Goal: Check status: Check status

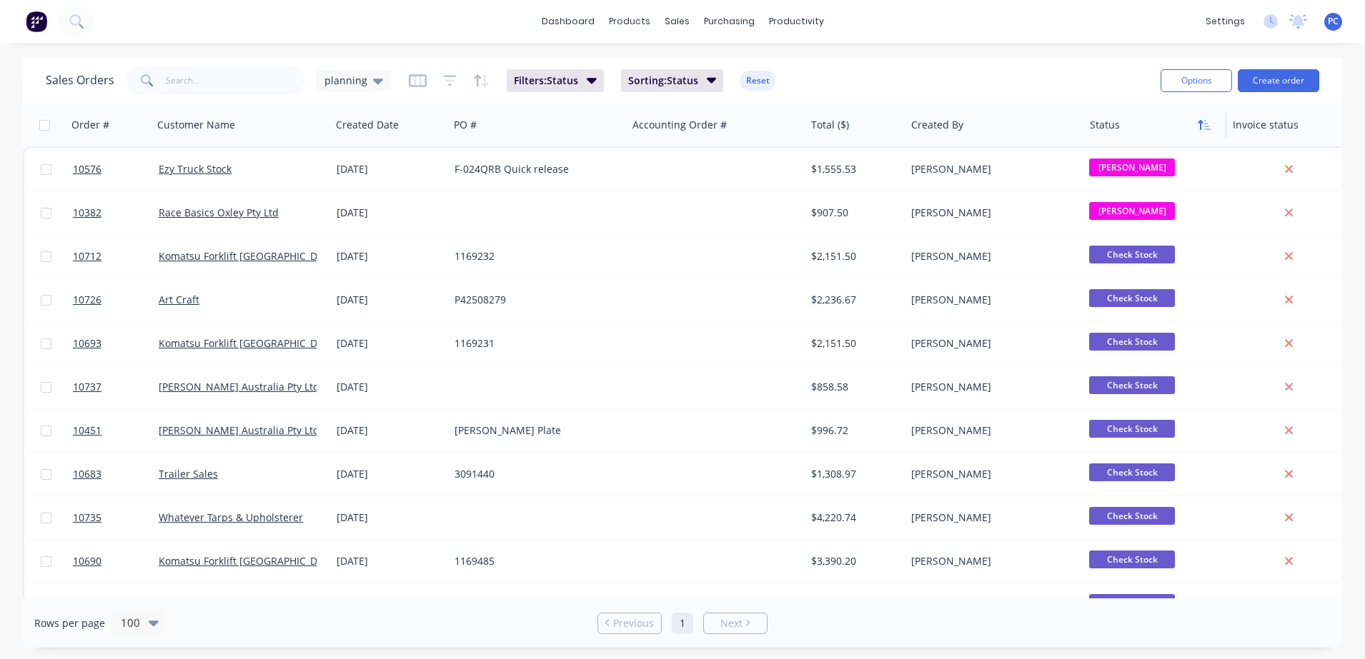
click at [1209, 129] on icon "button" at bounding box center [1207, 125] width 6 height 10
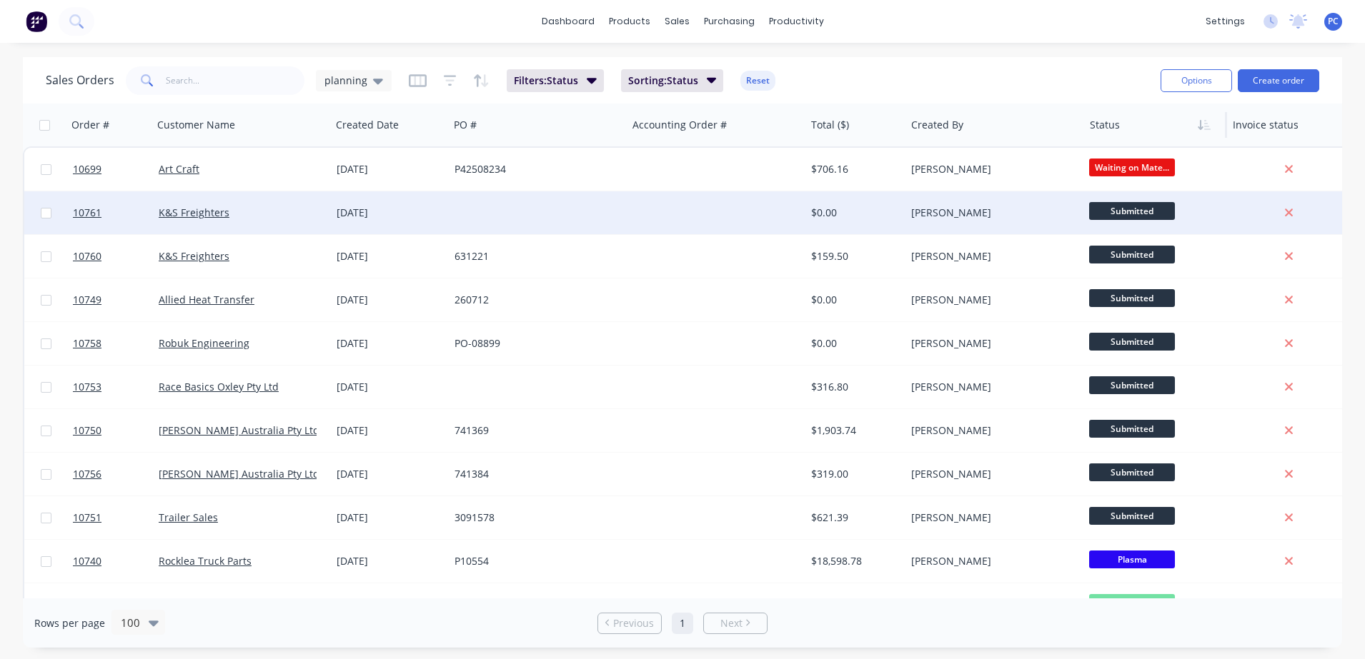
click at [705, 211] on div at bounding box center [716, 212] width 178 height 43
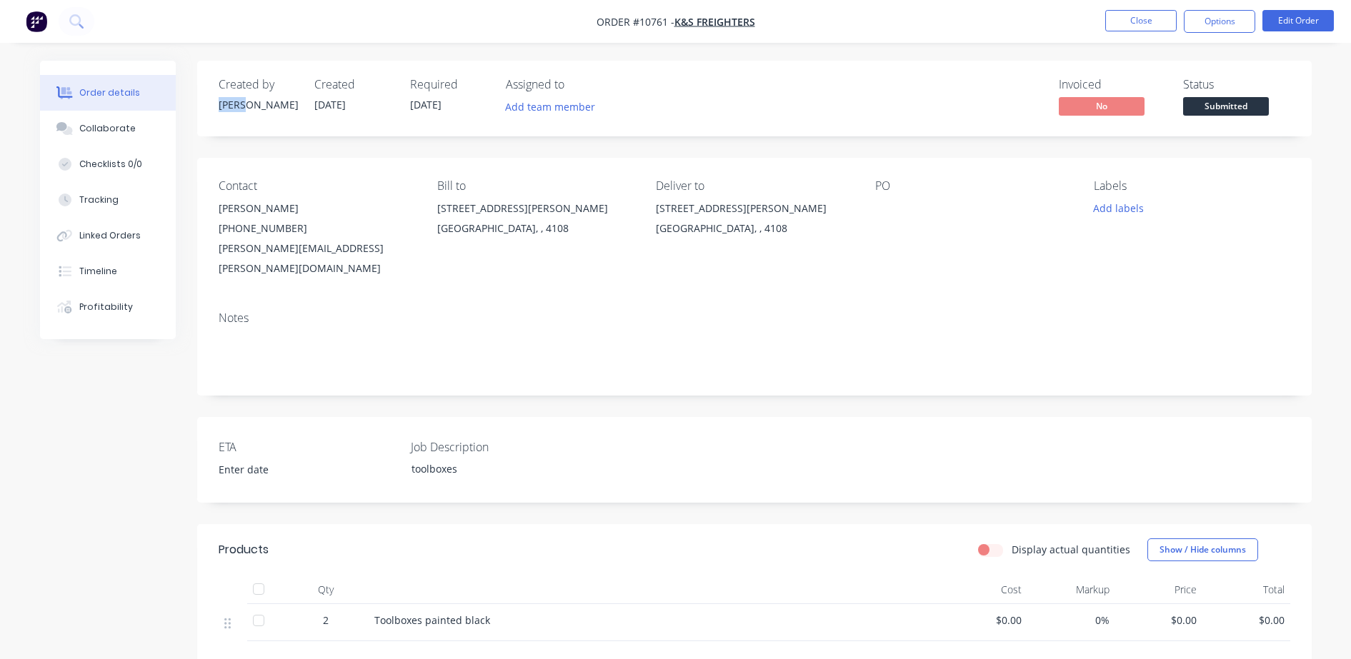
drag, startPoint x: 220, startPoint y: 107, endPoint x: 269, endPoint y: 123, distance: 51.1
click at [269, 123] on div "Created by [PERSON_NAME] Created [DATE] Required [DATE] Assigned to Add team me…" at bounding box center [754, 99] width 1115 height 76
drag, startPoint x: 269, startPoint y: 123, endPoint x: 397, endPoint y: 259, distance: 187.0
click at [397, 259] on div "Contact [PERSON_NAME] [PHONE_NUMBER] [PERSON_NAME][EMAIL_ADDRESS][PERSON_NAME][…" at bounding box center [754, 229] width 1115 height 142
click at [1137, 30] on button "Close" at bounding box center [1140, 20] width 71 height 21
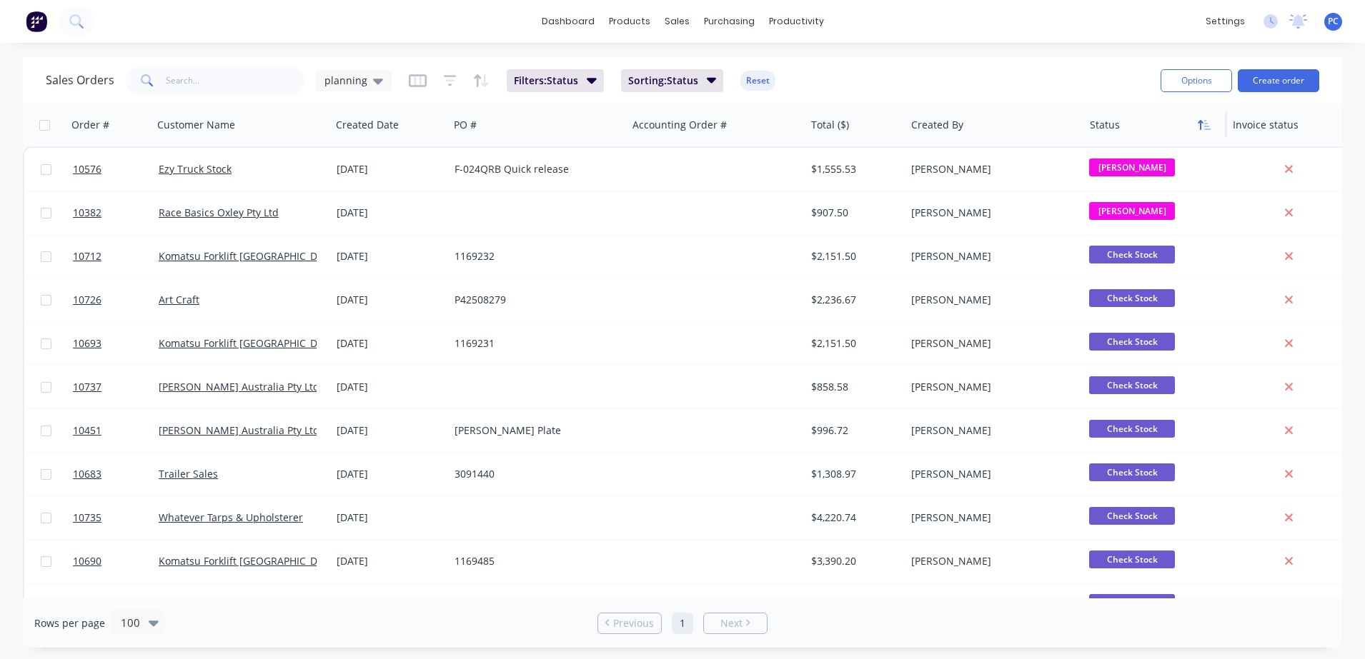
click at [1204, 119] on icon "button" at bounding box center [1203, 124] width 13 height 11
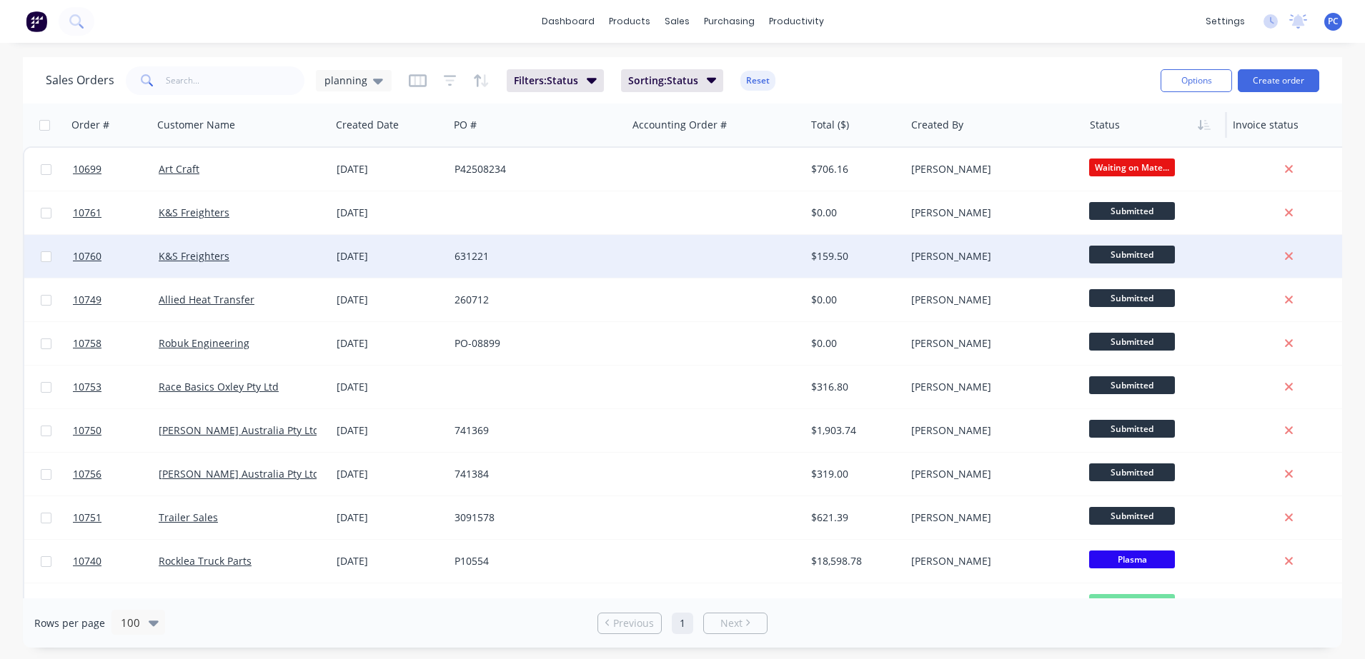
click at [658, 261] on div at bounding box center [716, 256] width 178 height 43
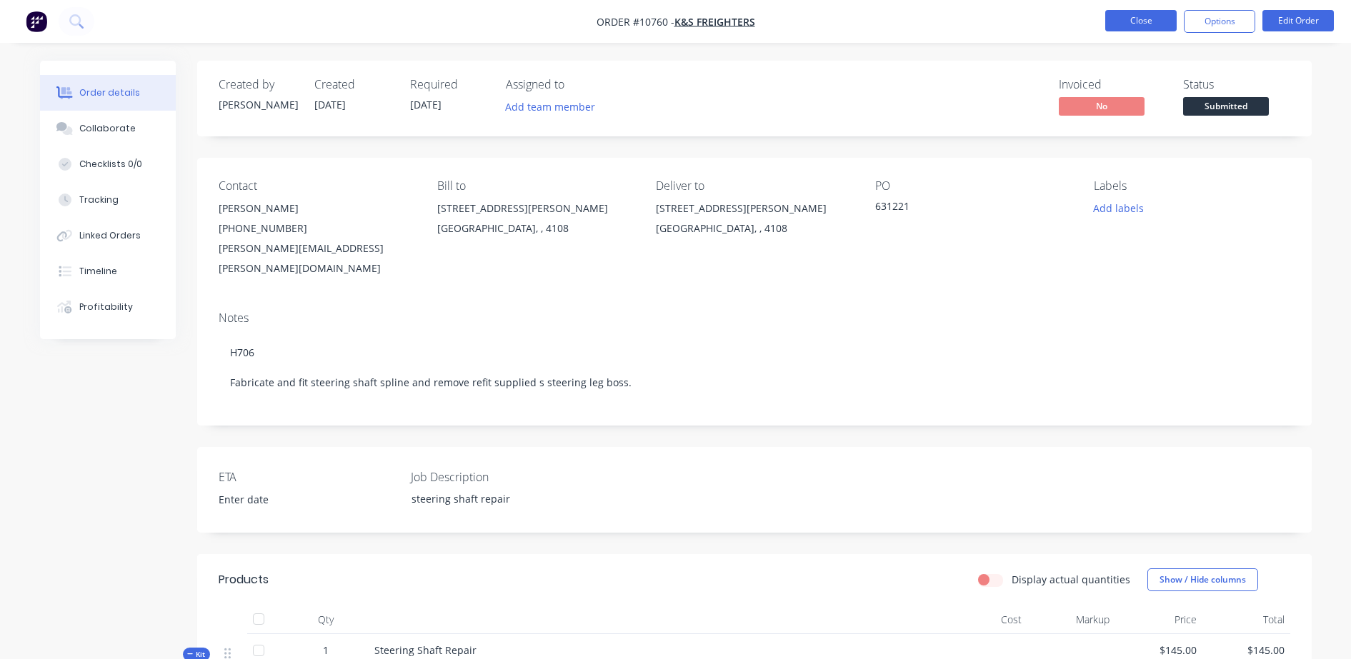
click at [1130, 16] on button "Close" at bounding box center [1140, 20] width 71 height 21
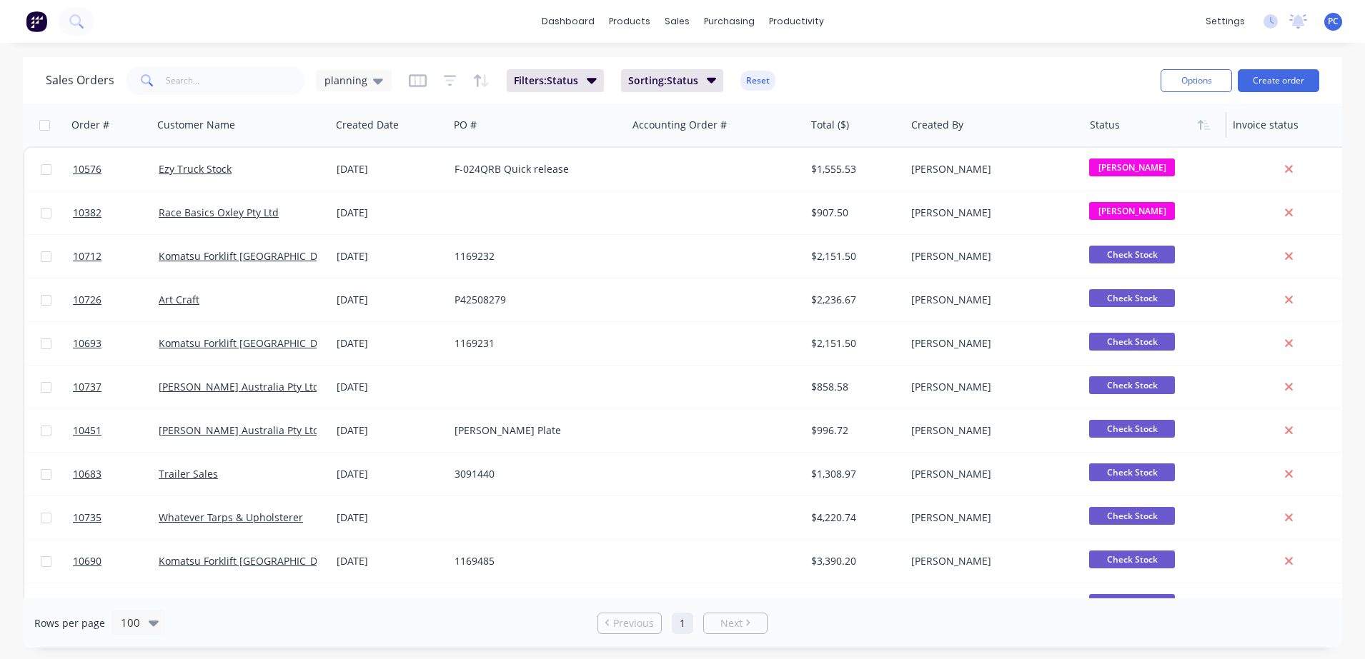
click at [1154, 131] on div at bounding box center [1152, 125] width 125 height 29
click at [1207, 130] on button "button" at bounding box center [1203, 124] width 21 height 21
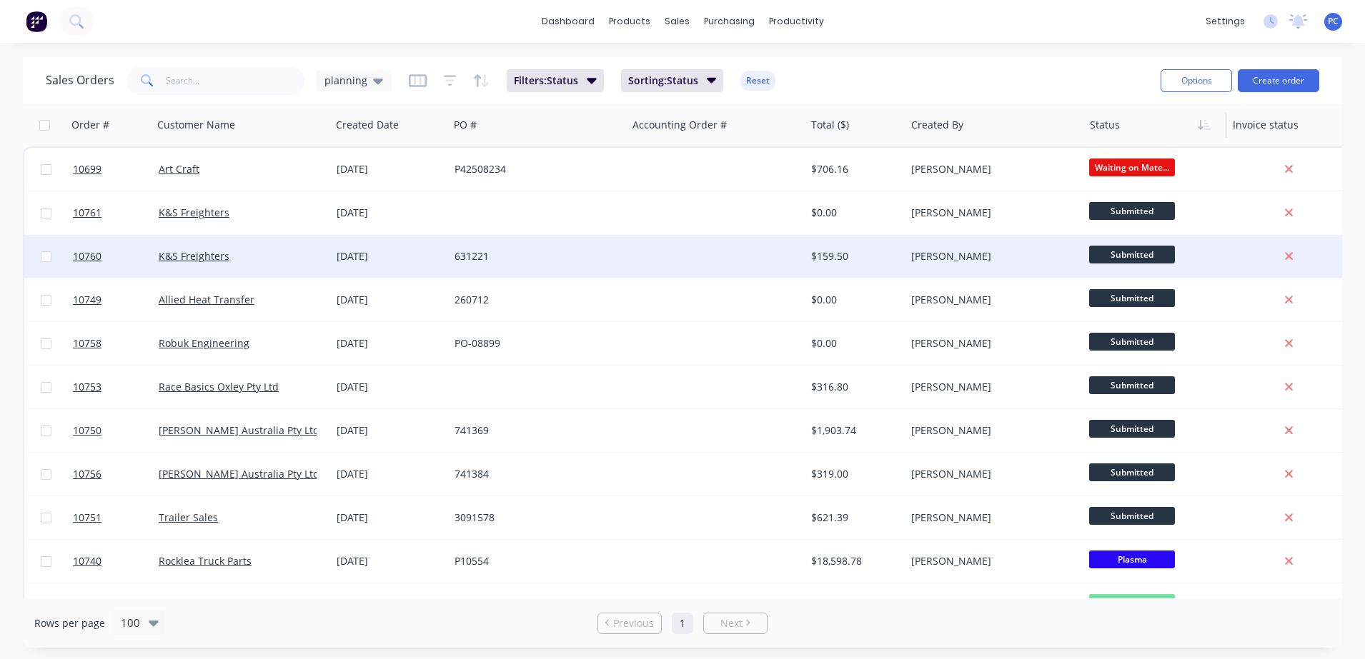
click at [1085, 254] on div "Submitted" at bounding box center [1154, 256] width 143 height 43
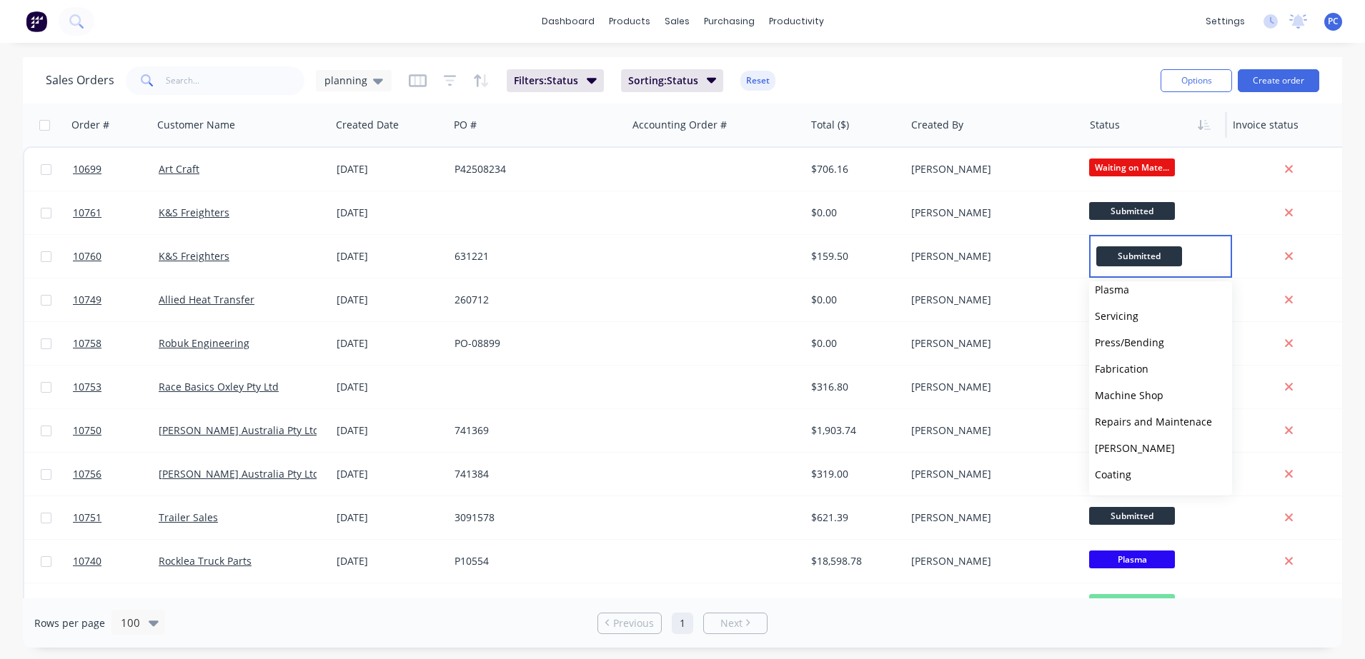
scroll to position [173, 0]
click at [1141, 364] on span "Machine Shop" at bounding box center [1129, 366] width 69 height 14
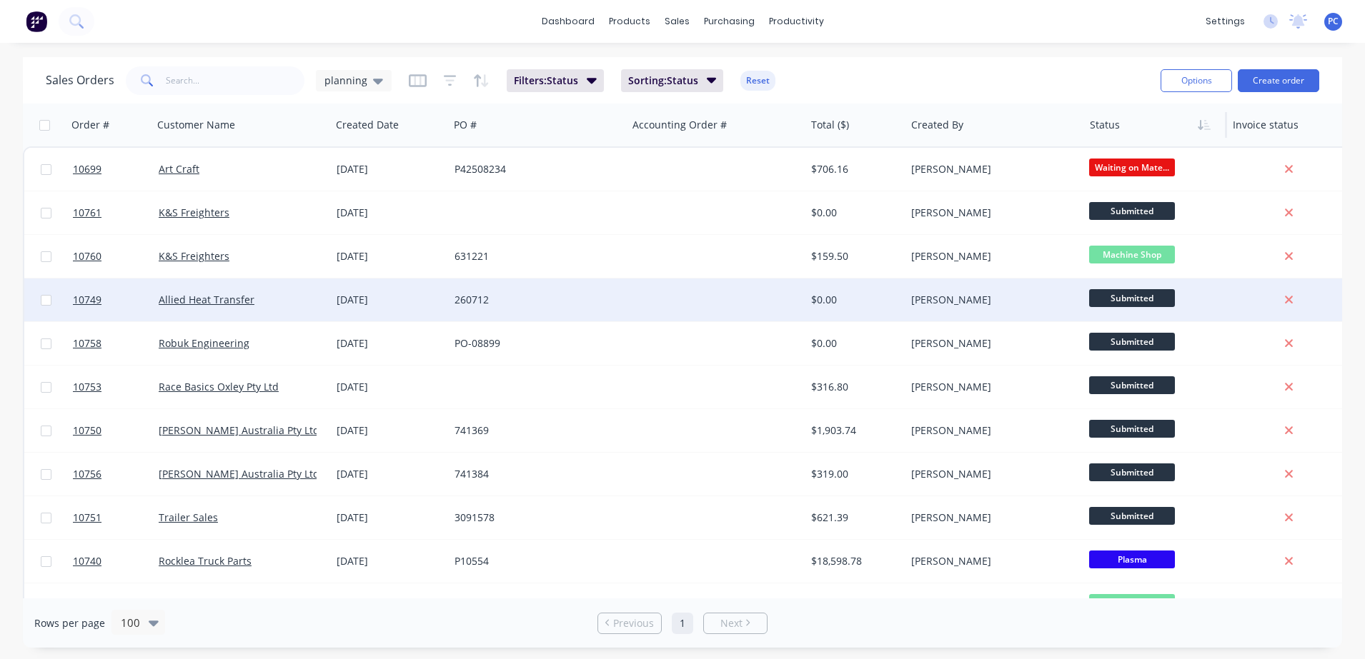
click at [1155, 297] on span "Submitted" at bounding box center [1132, 298] width 86 height 18
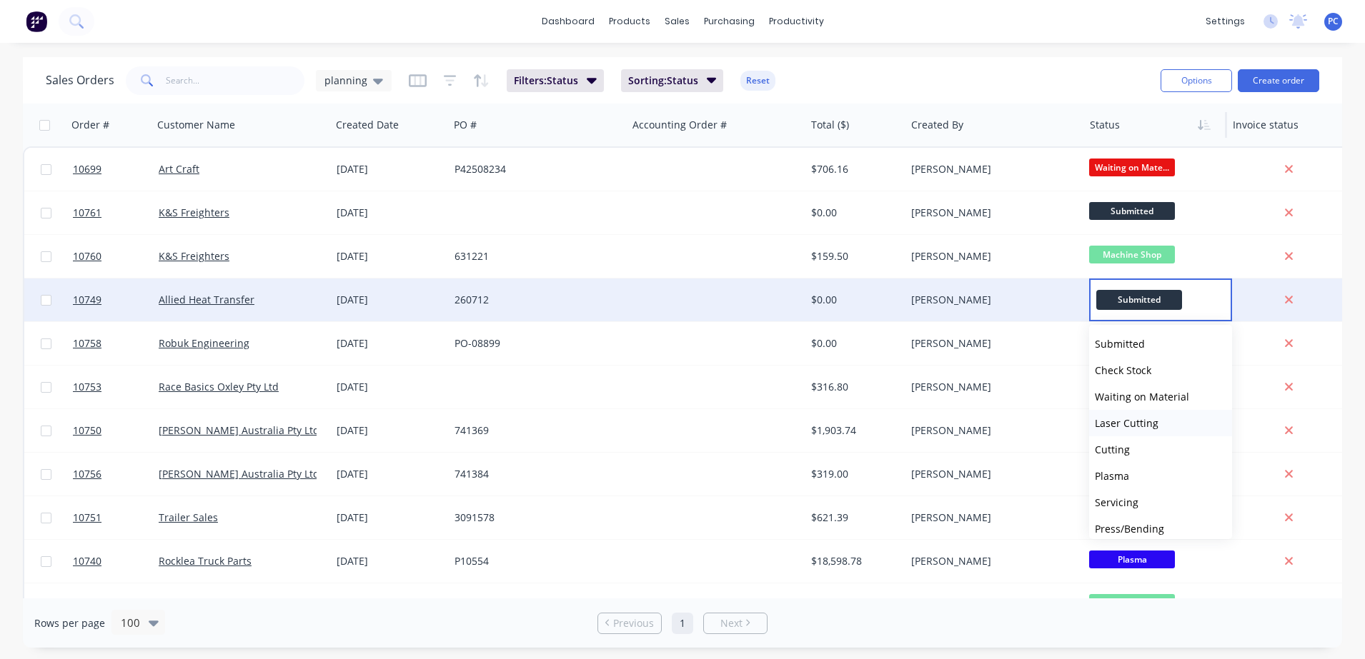
click at [1150, 417] on span "Laser Cutting" at bounding box center [1127, 424] width 64 height 14
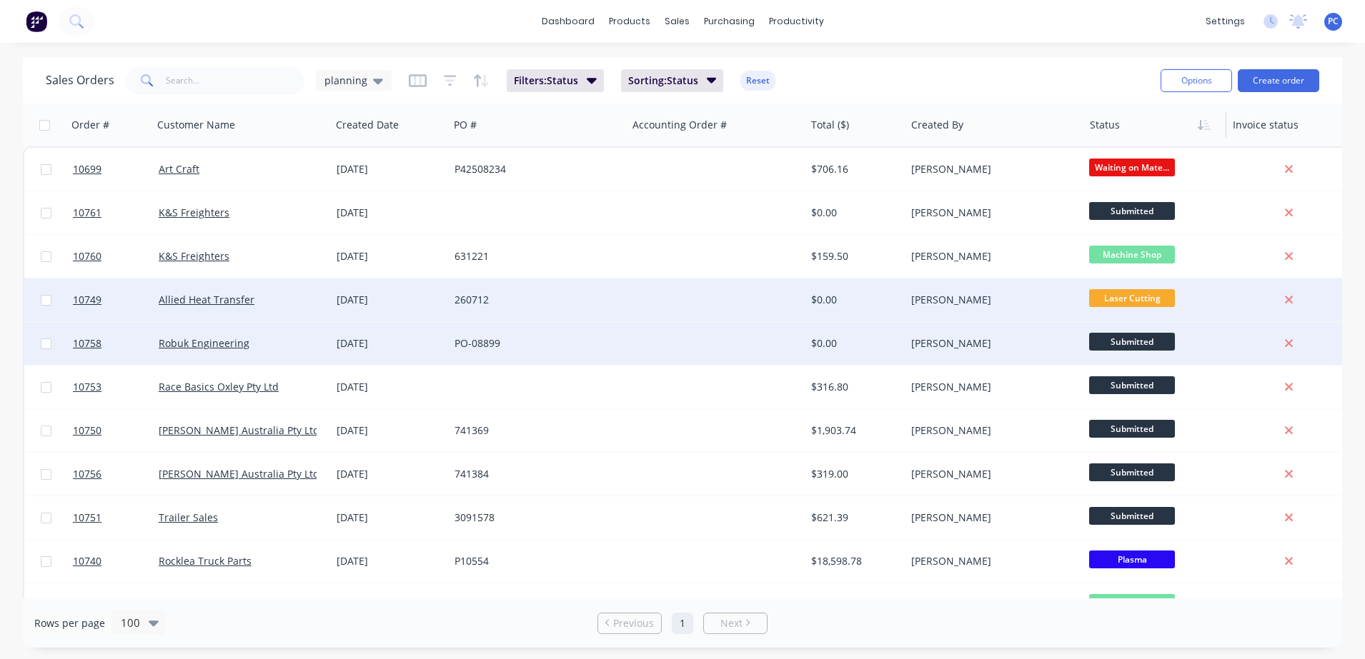
click at [1115, 343] on span "Submitted" at bounding box center [1132, 342] width 86 height 18
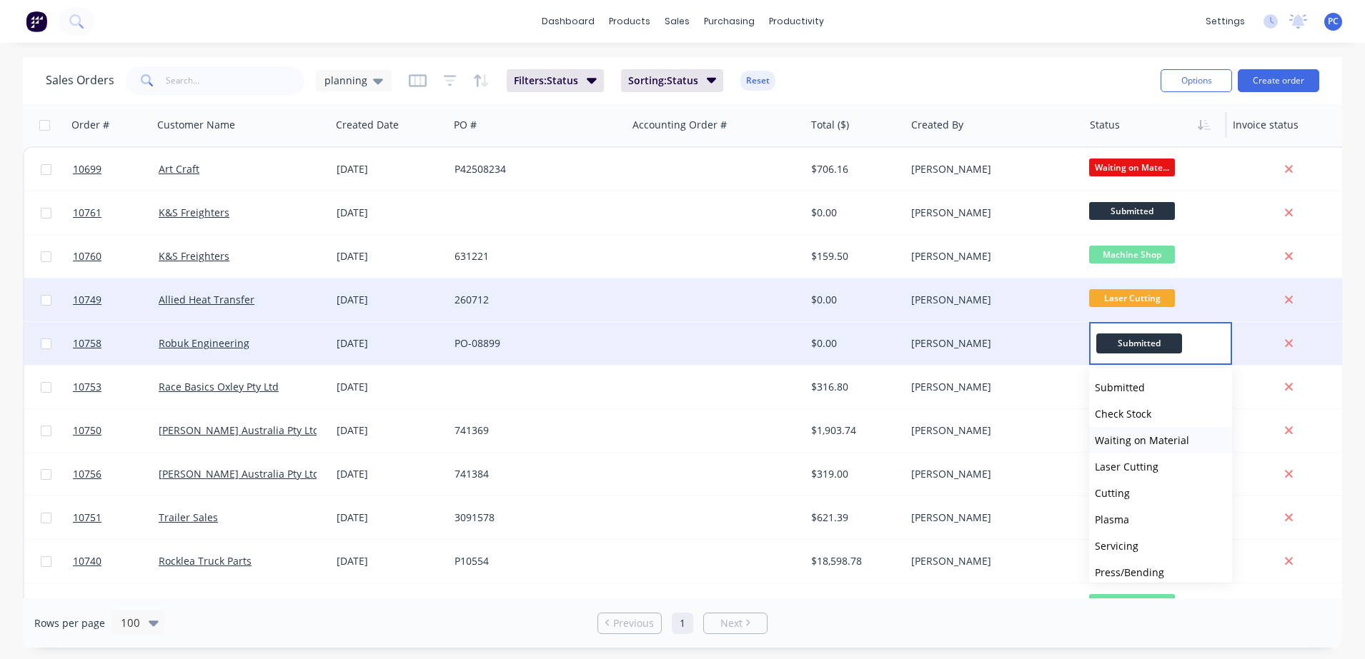
click at [1133, 439] on span "Waiting on Material" at bounding box center [1142, 441] width 94 height 14
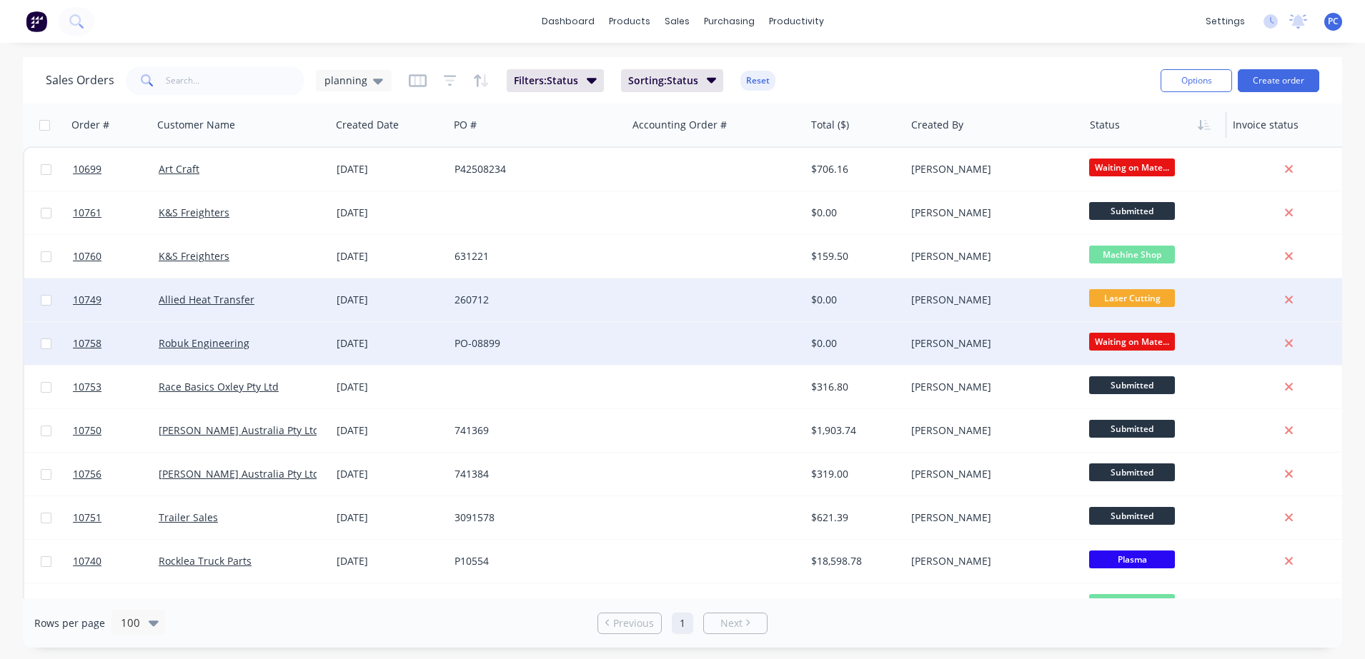
click at [1120, 344] on span "Waiting on Mate..." at bounding box center [1132, 342] width 86 height 18
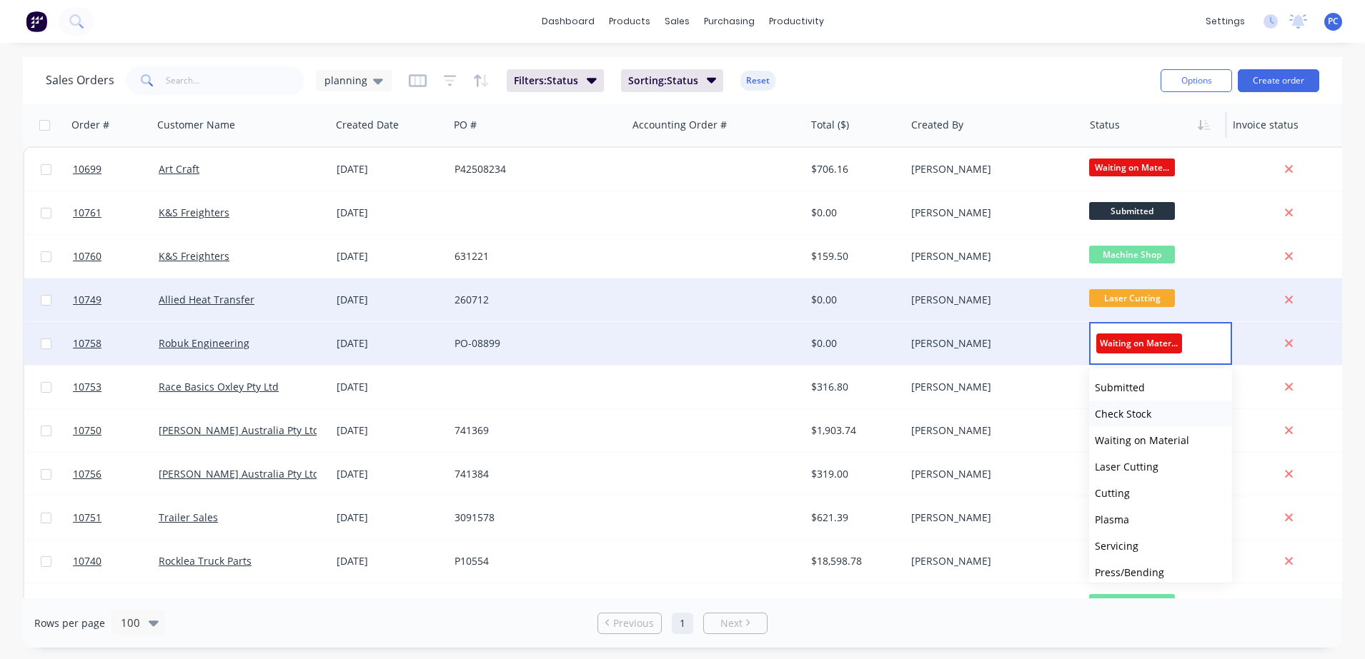
click at [1125, 409] on span "Check Stock" at bounding box center [1123, 414] width 56 height 14
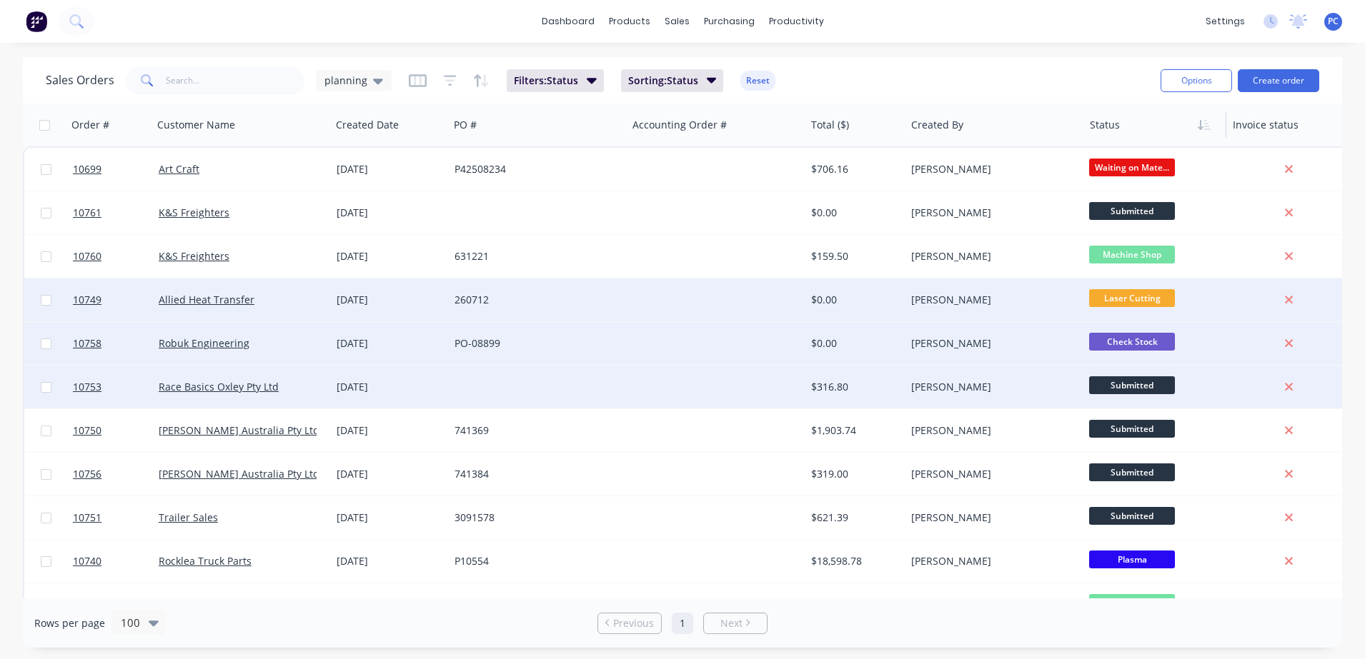
click at [1040, 380] on div "[PERSON_NAME]" at bounding box center [990, 387] width 159 height 14
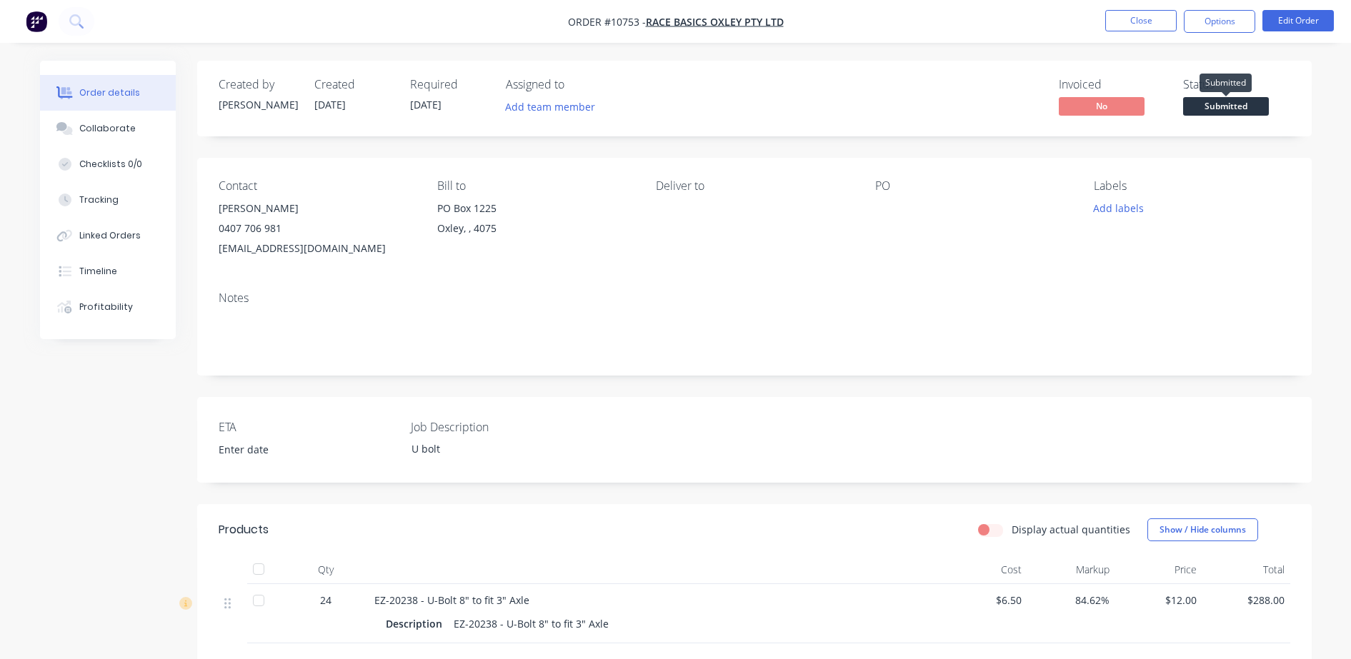
click at [1208, 108] on span "Submitted" at bounding box center [1226, 106] width 86 height 18
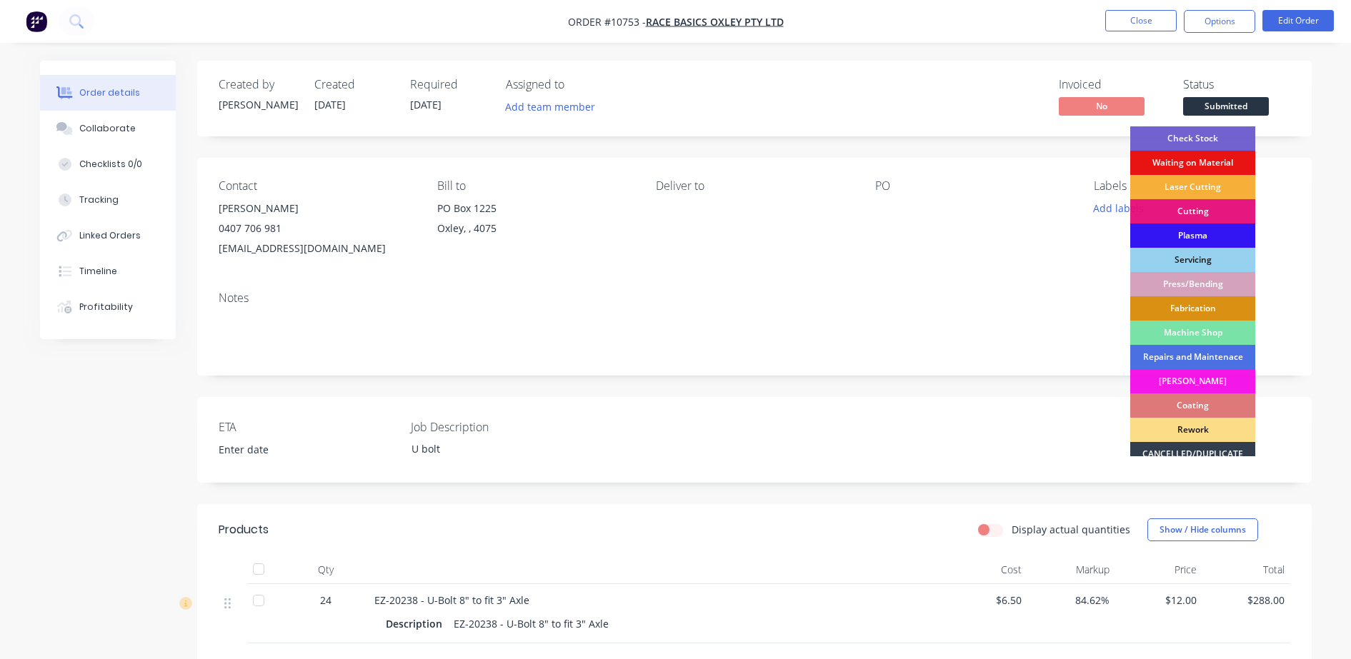
click at [1164, 165] on div "Waiting on Material" at bounding box center [1192, 163] width 125 height 24
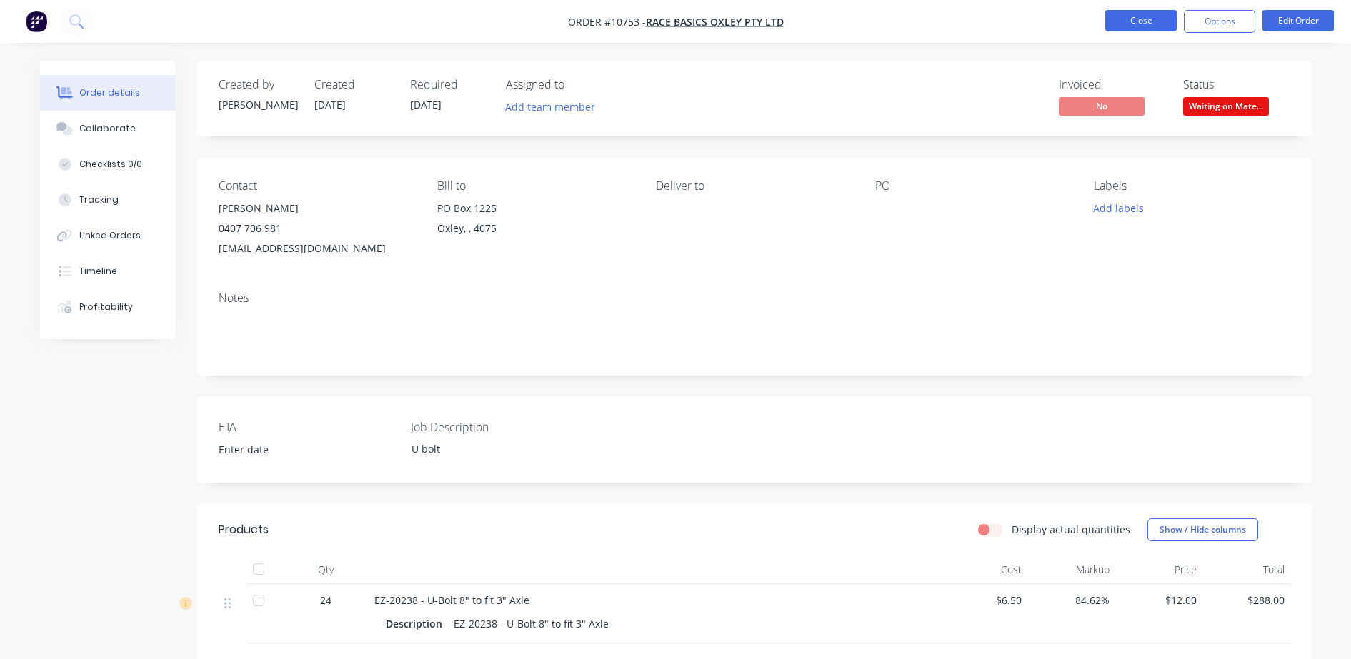
click at [1151, 11] on button "Close" at bounding box center [1140, 20] width 71 height 21
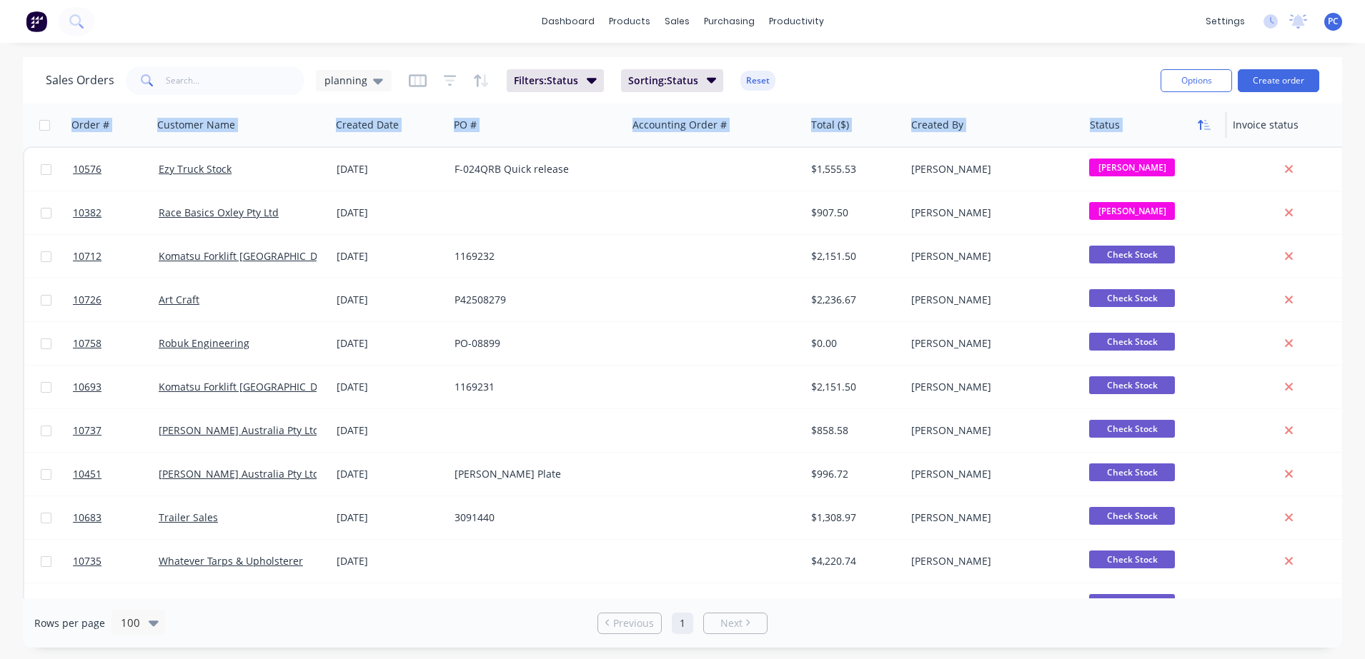
drag, startPoint x: 993, startPoint y: 86, endPoint x: 1205, endPoint y: 131, distance: 216.1
click at [1205, 131] on div "Sales Orders planning Filters: Status Sorting: Status Reset Options Create orde…" at bounding box center [682, 352] width 1319 height 591
click at [1205, 131] on button "button" at bounding box center [1203, 124] width 21 height 21
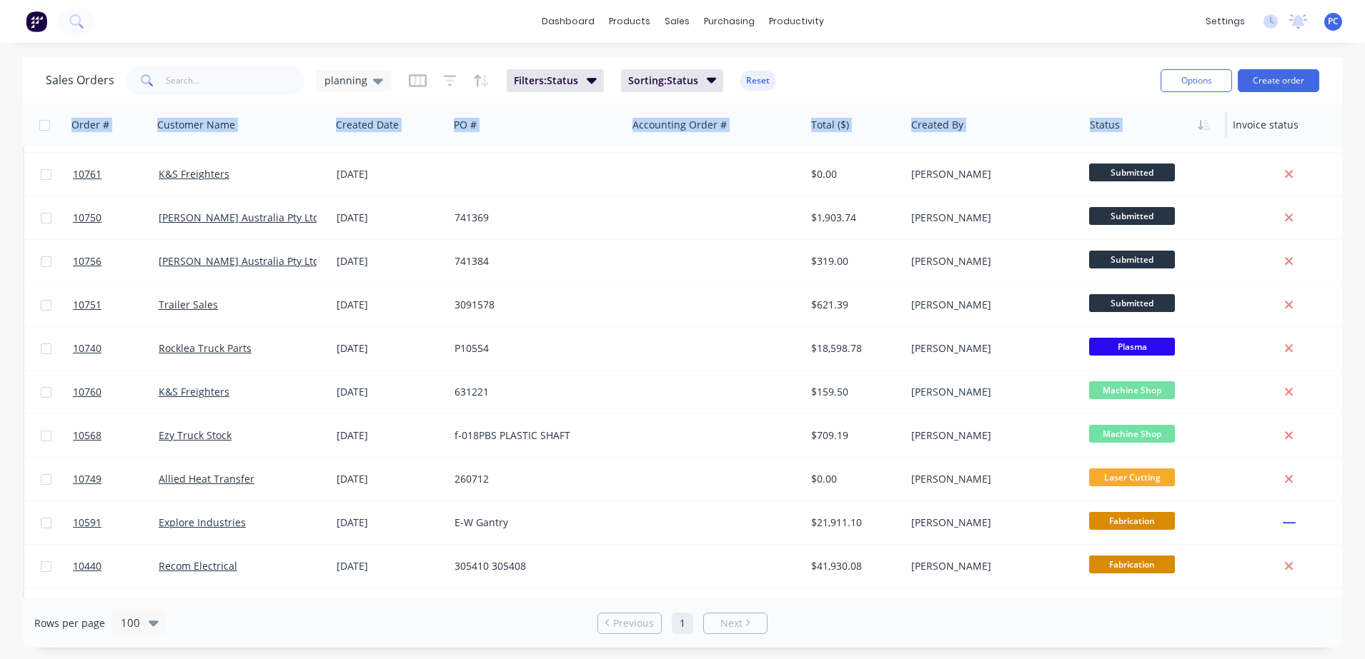
scroll to position [77, 0]
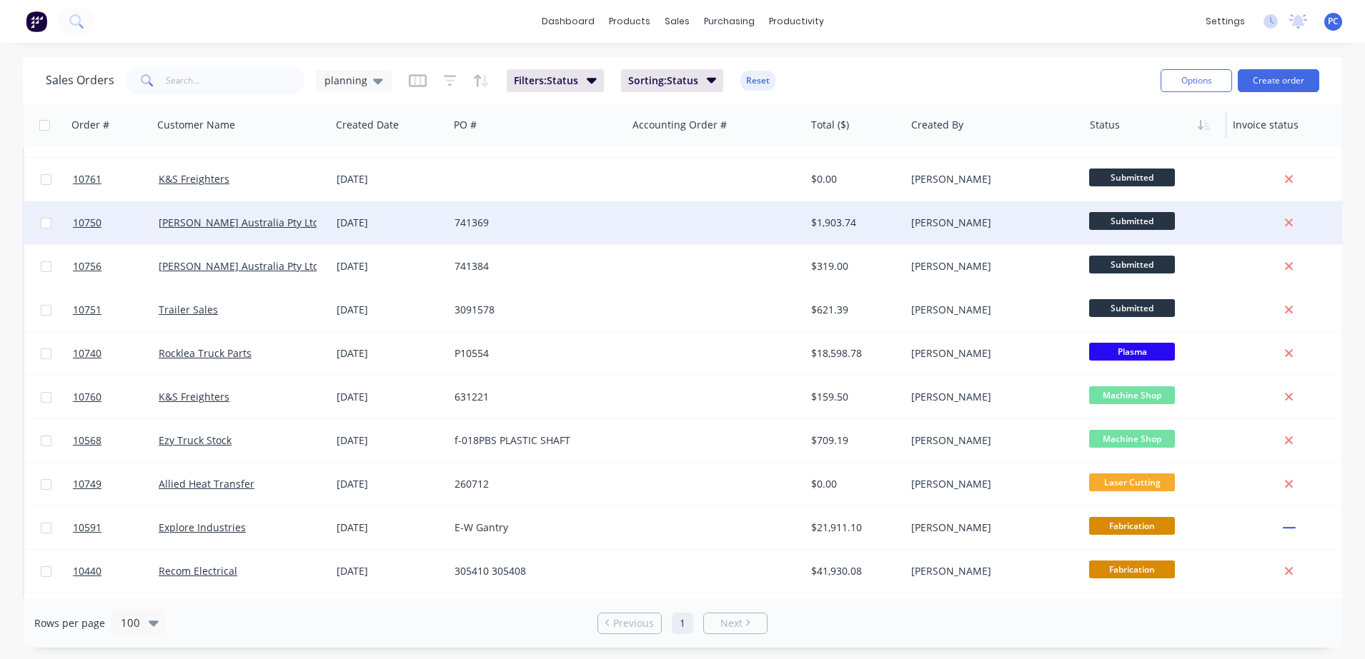
click at [694, 231] on div at bounding box center [716, 222] width 178 height 43
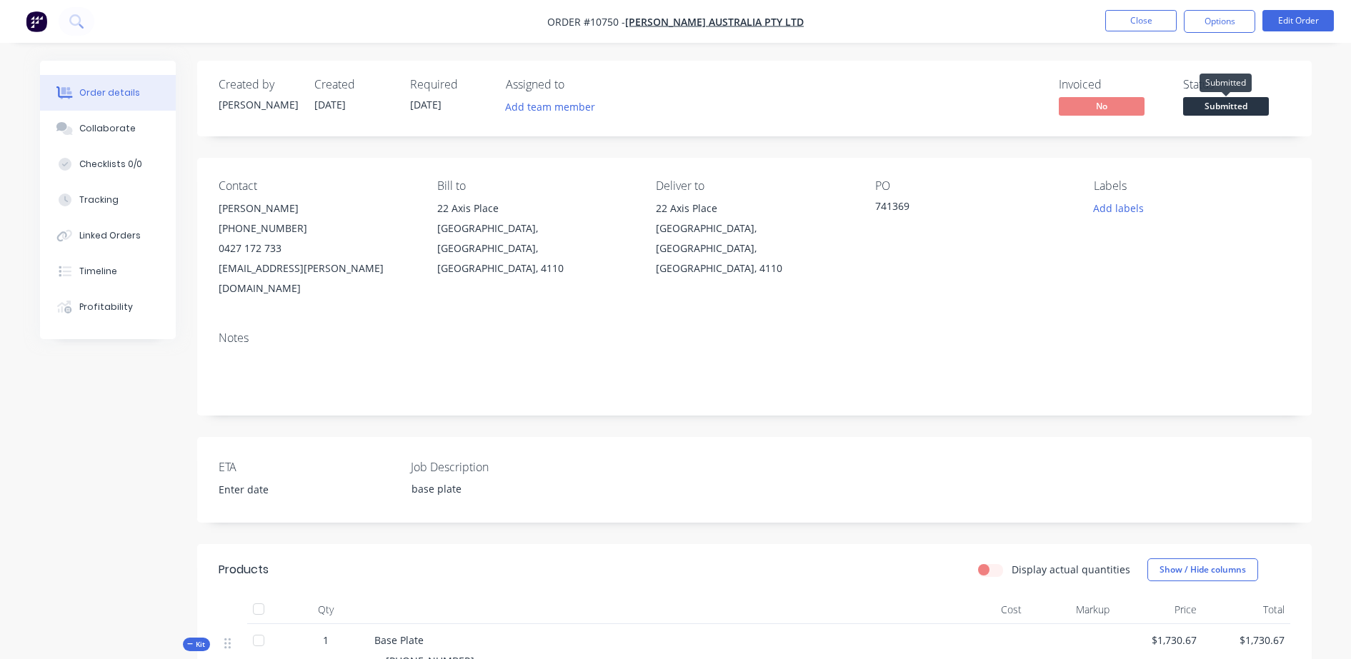
click at [1207, 108] on span "Submitted" at bounding box center [1226, 106] width 86 height 18
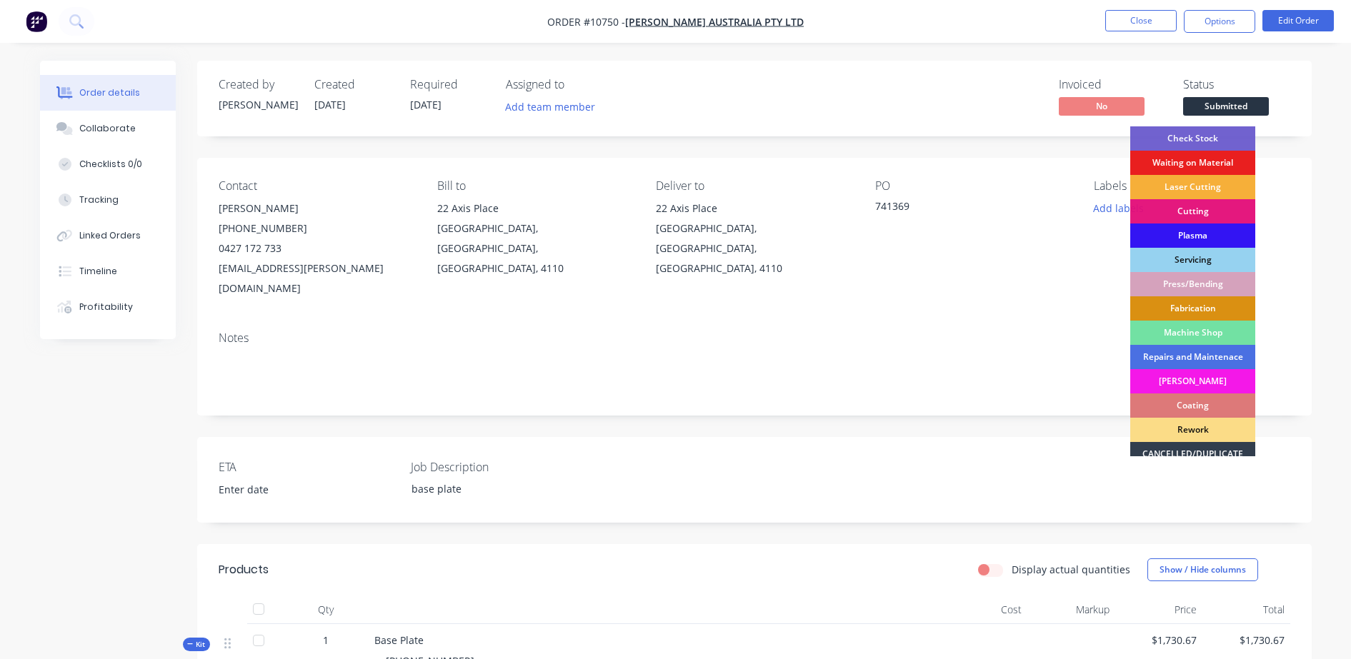
click at [1170, 332] on div "Machine Shop" at bounding box center [1192, 333] width 125 height 24
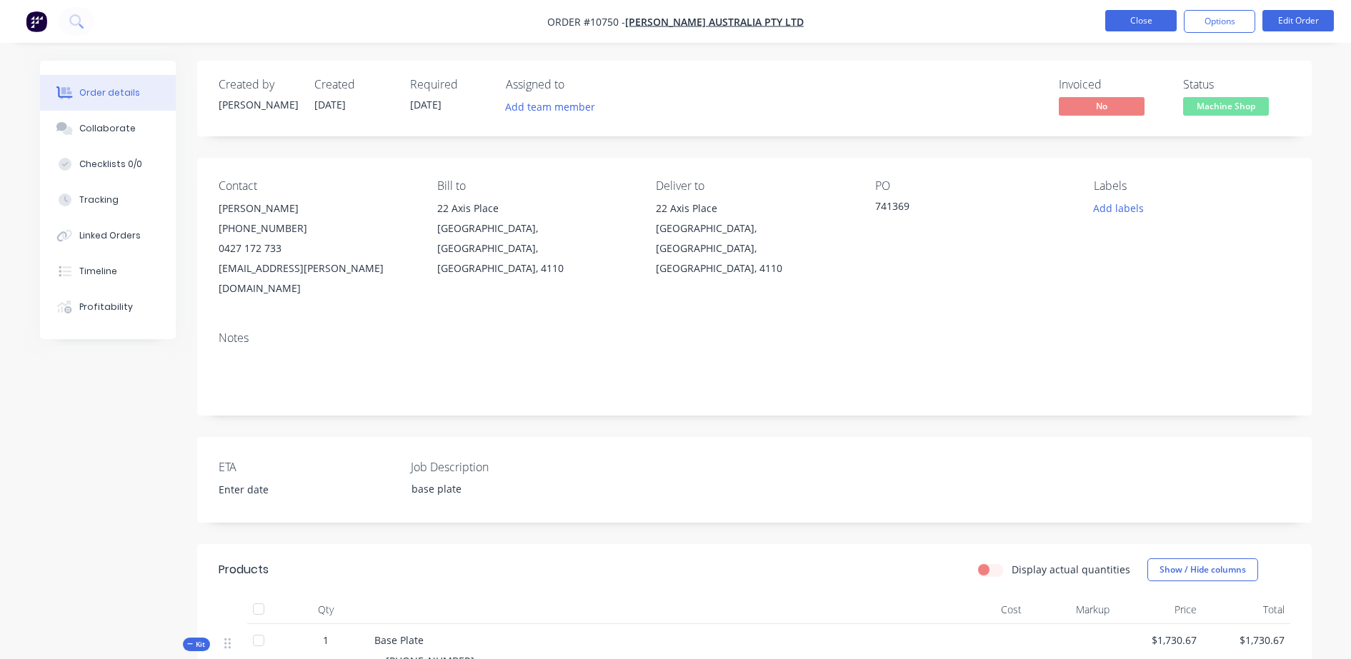
click at [1164, 19] on button "Close" at bounding box center [1140, 20] width 71 height 21
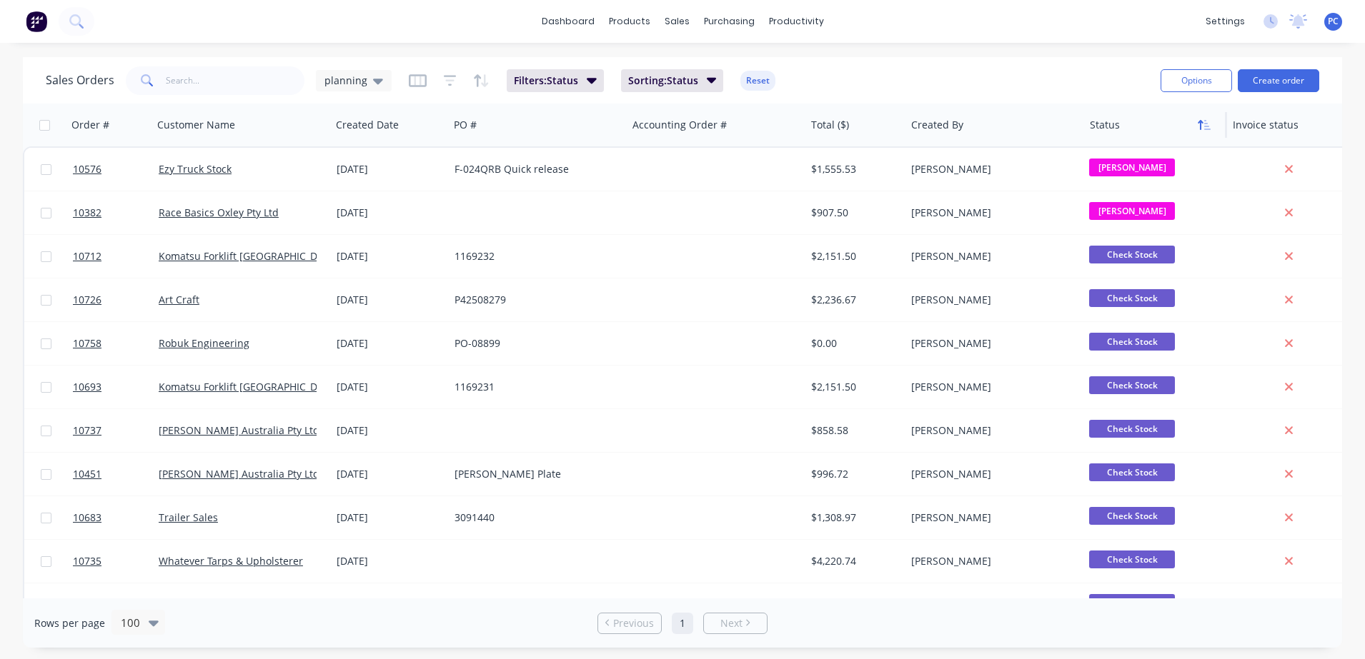
click at [1197, 129] on icon "button" at bounding box center [1203, 124] width 13 height 11
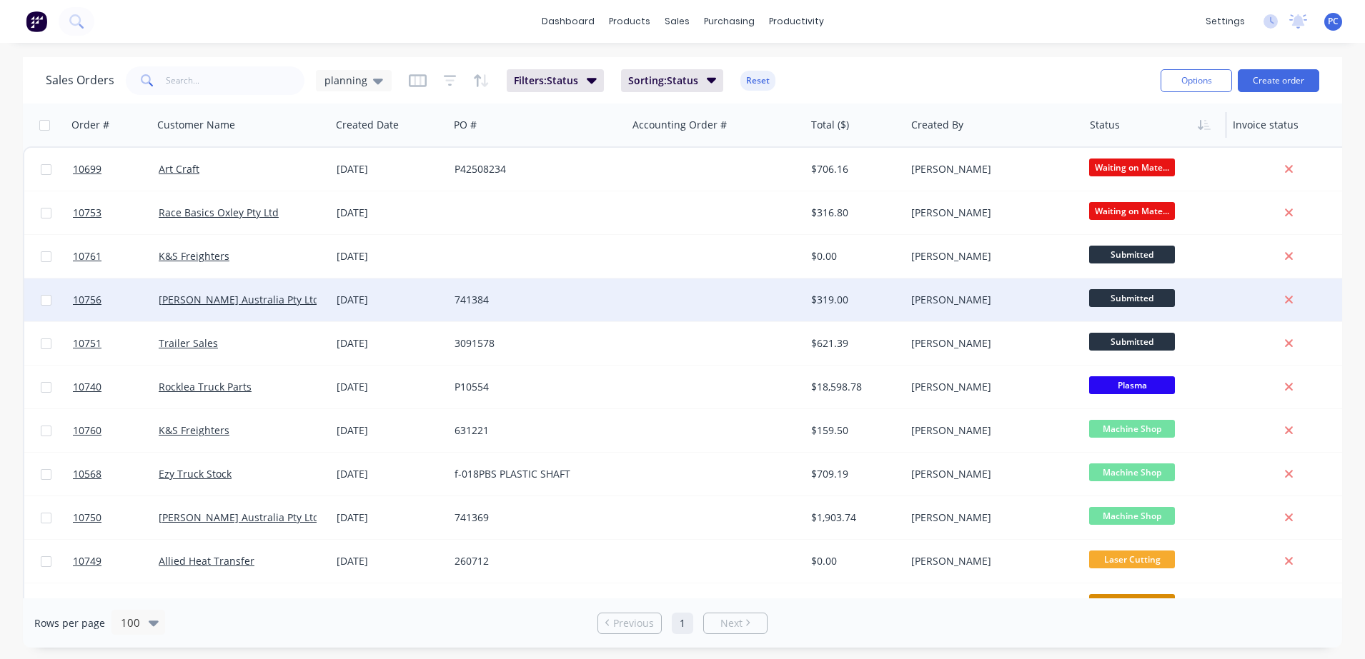
click at [732, 313] on div at bounding box center [716, 300] width 178 height 43
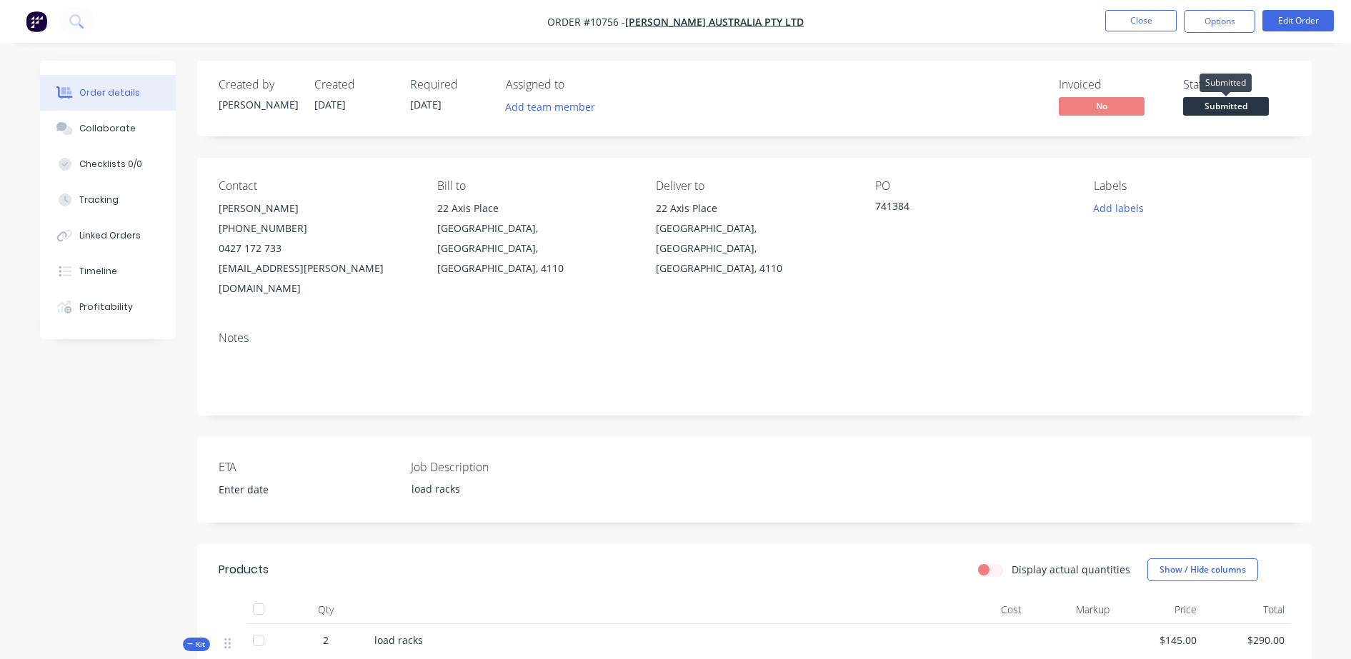
click at [1219, 109] on span "Submitted" at bounding box center [1226, 106] width 86 height 18
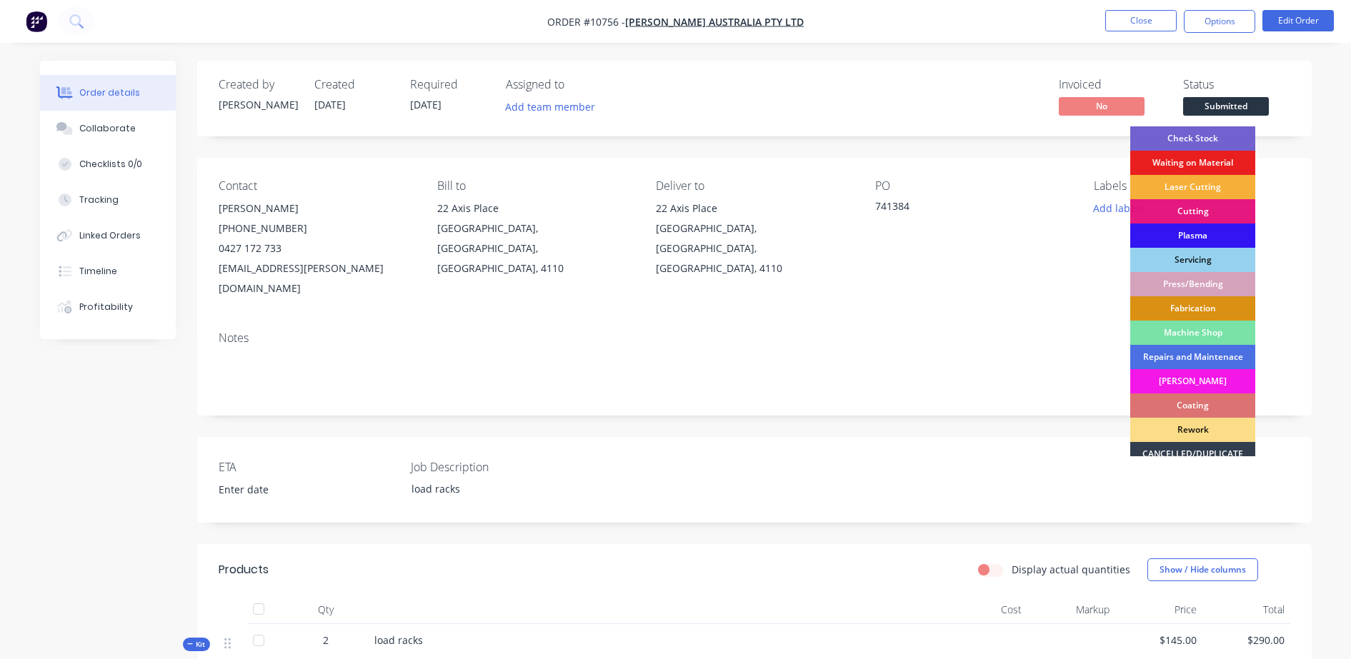
click at [1228, 405] on div "Coating" at bounding box center [1192, 406] width 125 height 24
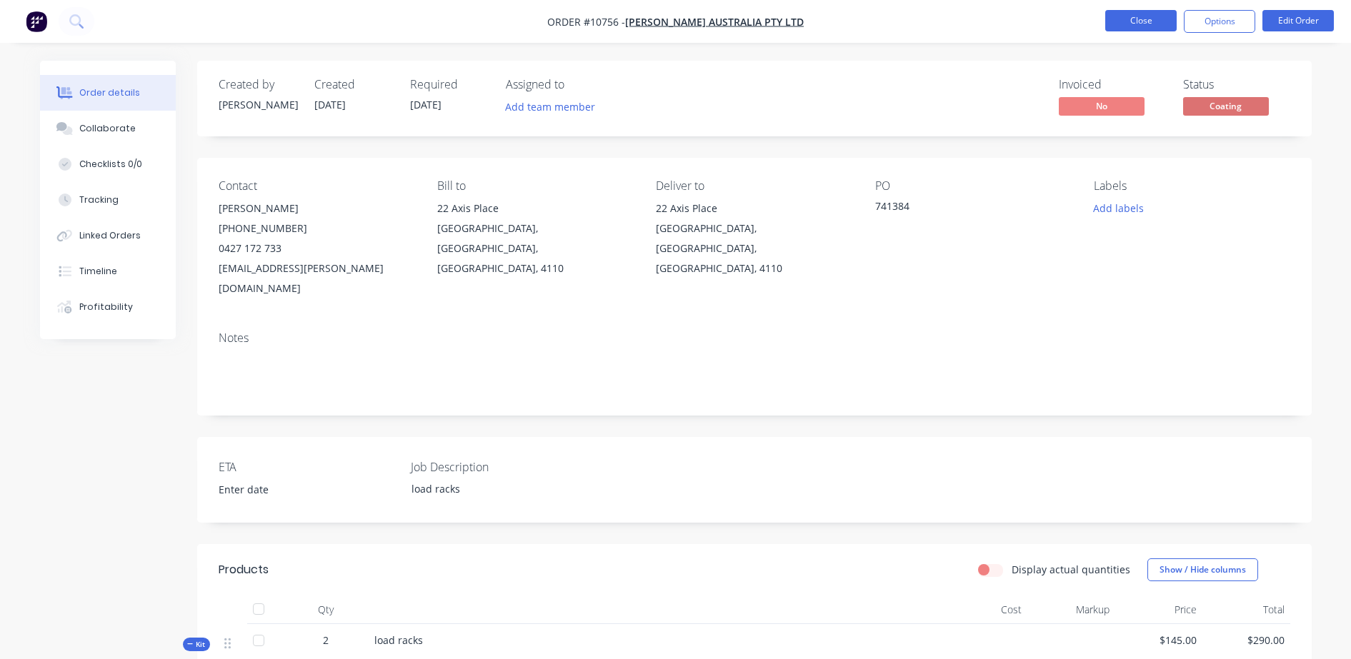
click at [1122, 28] on button "Close" at bounding box center [1140, 20] width 71 height 21
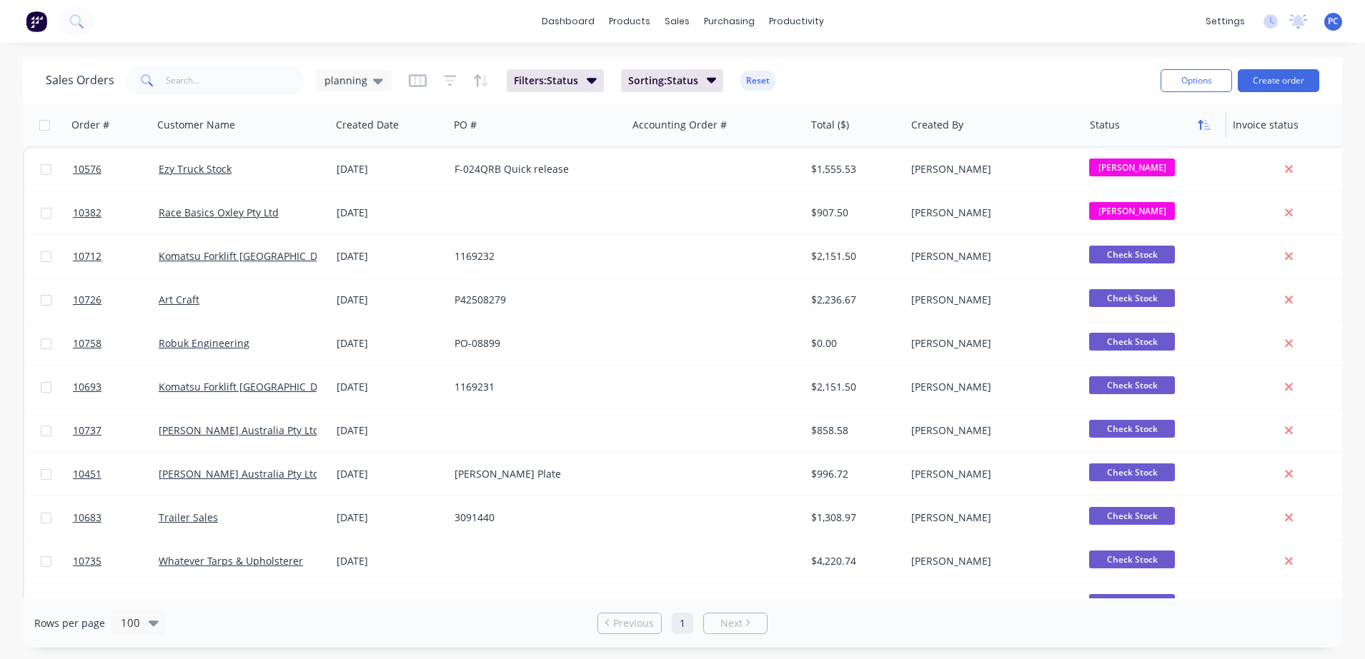
click at [1200, 121] on icon "button" at bounding box center [1199, 125] width 5 height 10
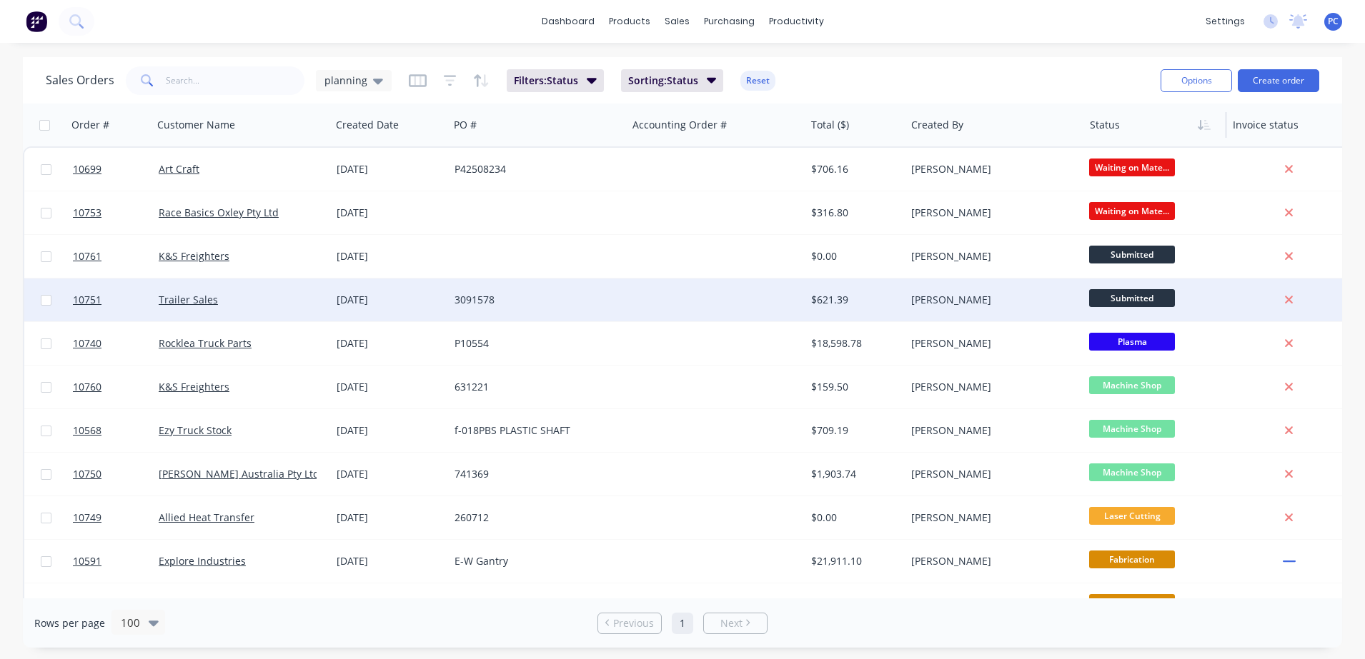
click at [738, 297] on div at bounding box center [716, 300] width 178 height 43
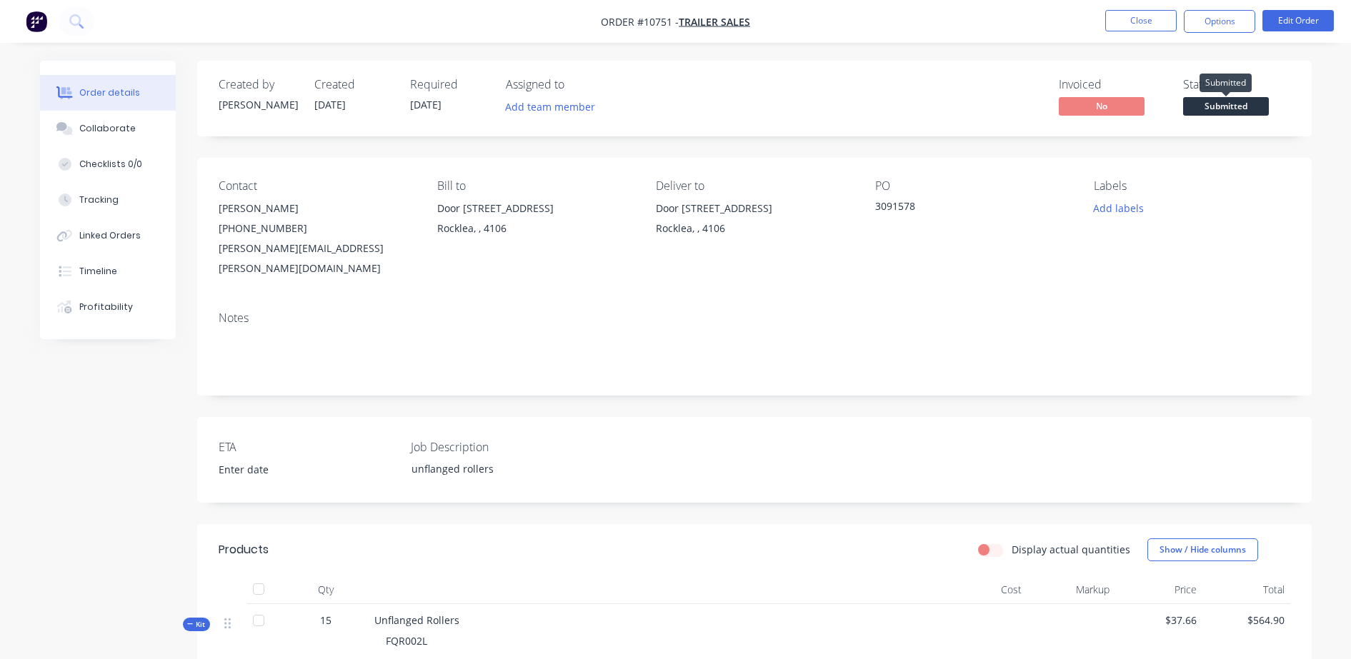
click at [1206, 99] on span "Submitted" at bounding box center [1226, 106] width 86 height 18
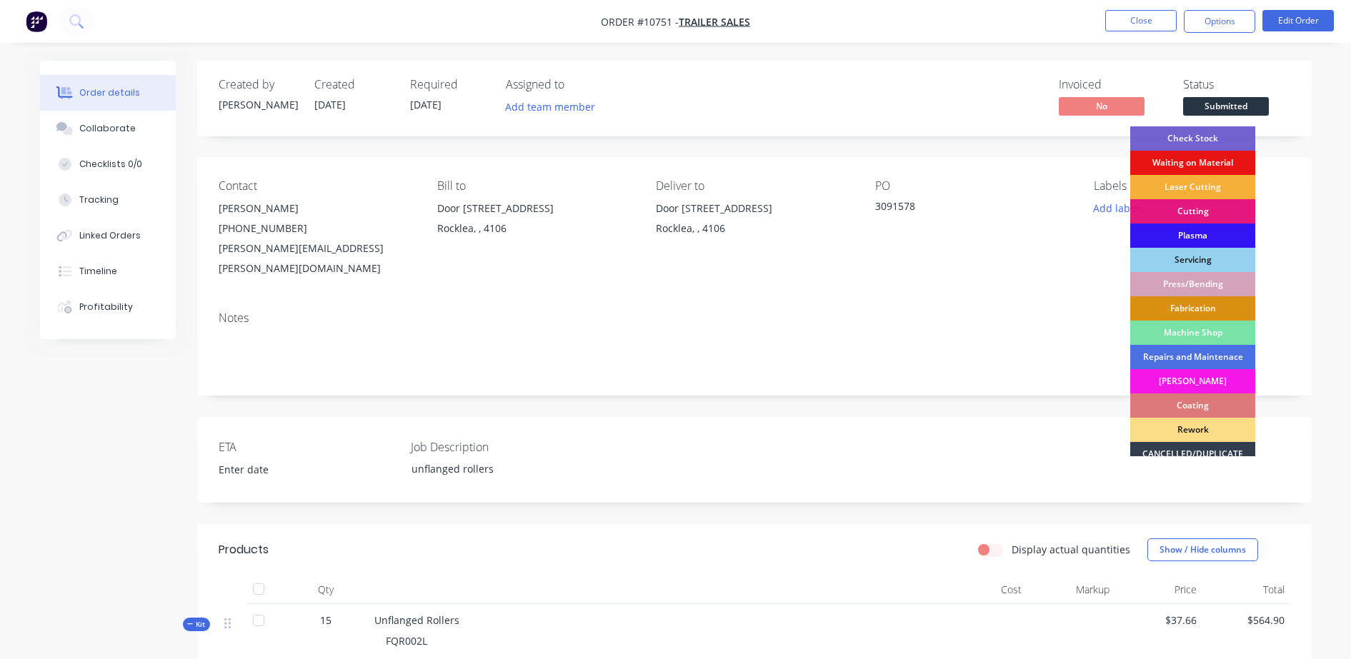
click at [1170, 159] on div "Waiting on Material" at bounding box center [1192, 163] width 125 height 24
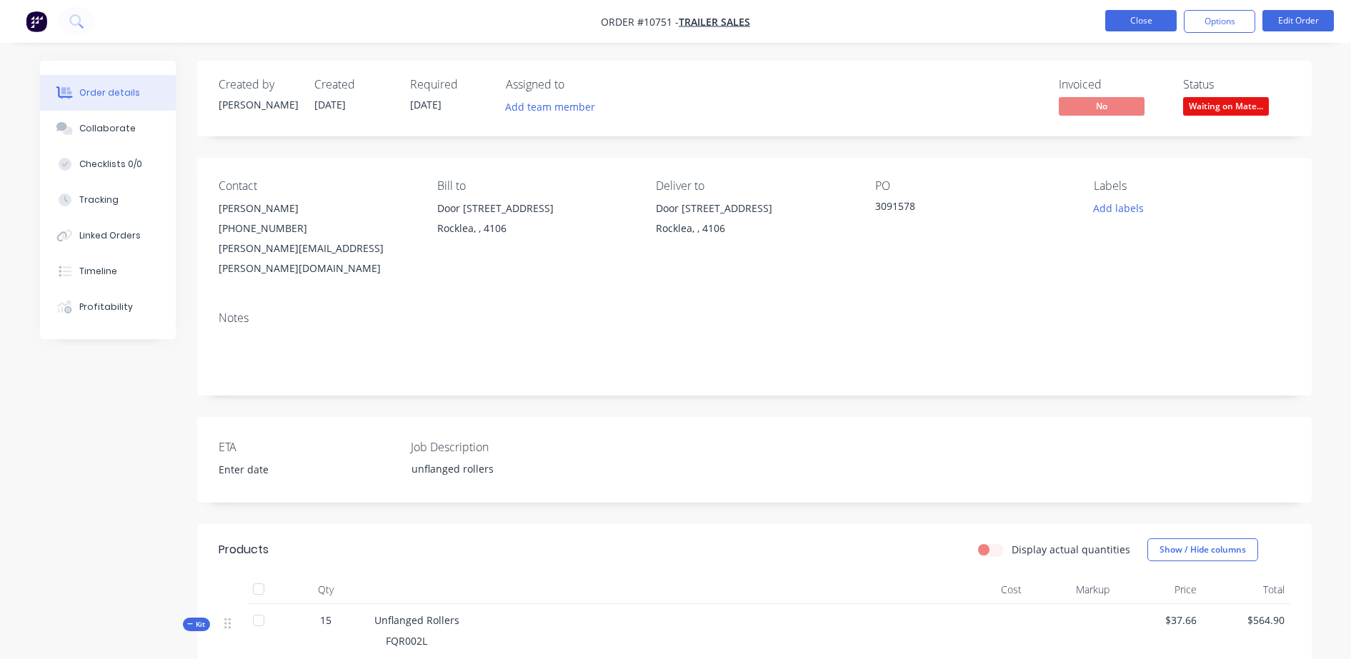
click at [1152, 19] on button "Close" at bounding box center [1140, 20] width 71 height 21
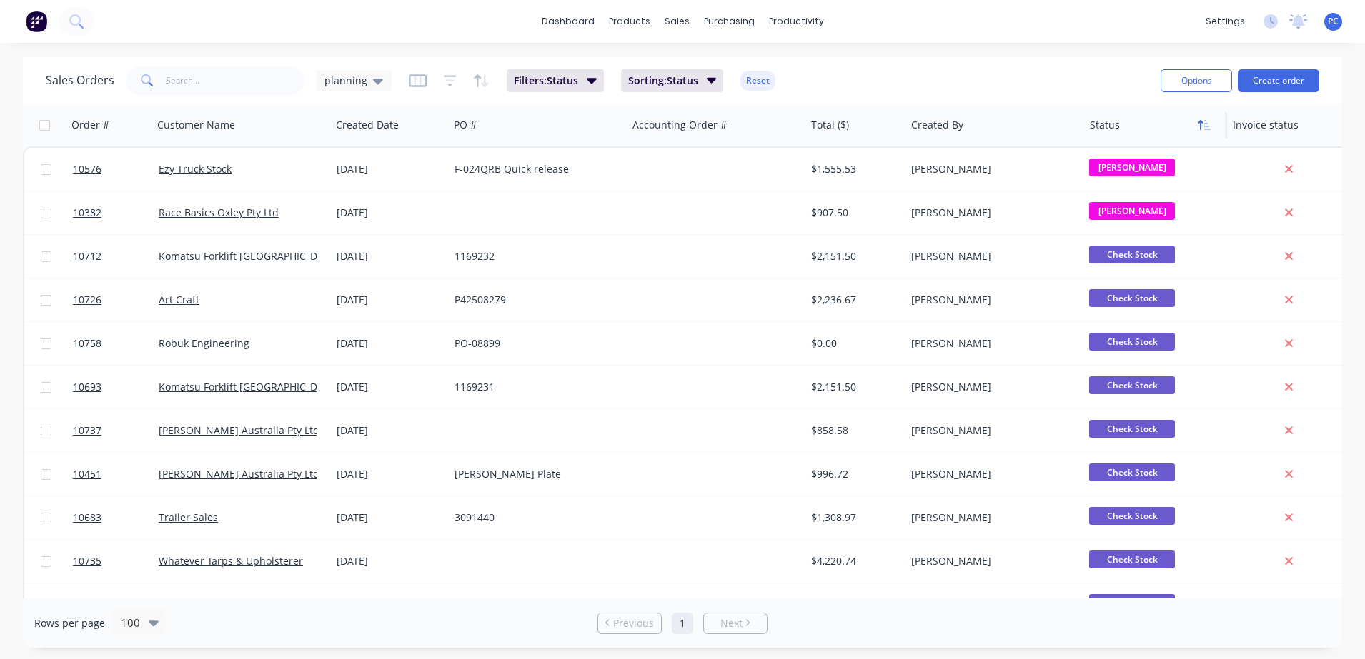
click at [1196, 125] on button "button" at bounding box center [1203, 124] width 21 height 21
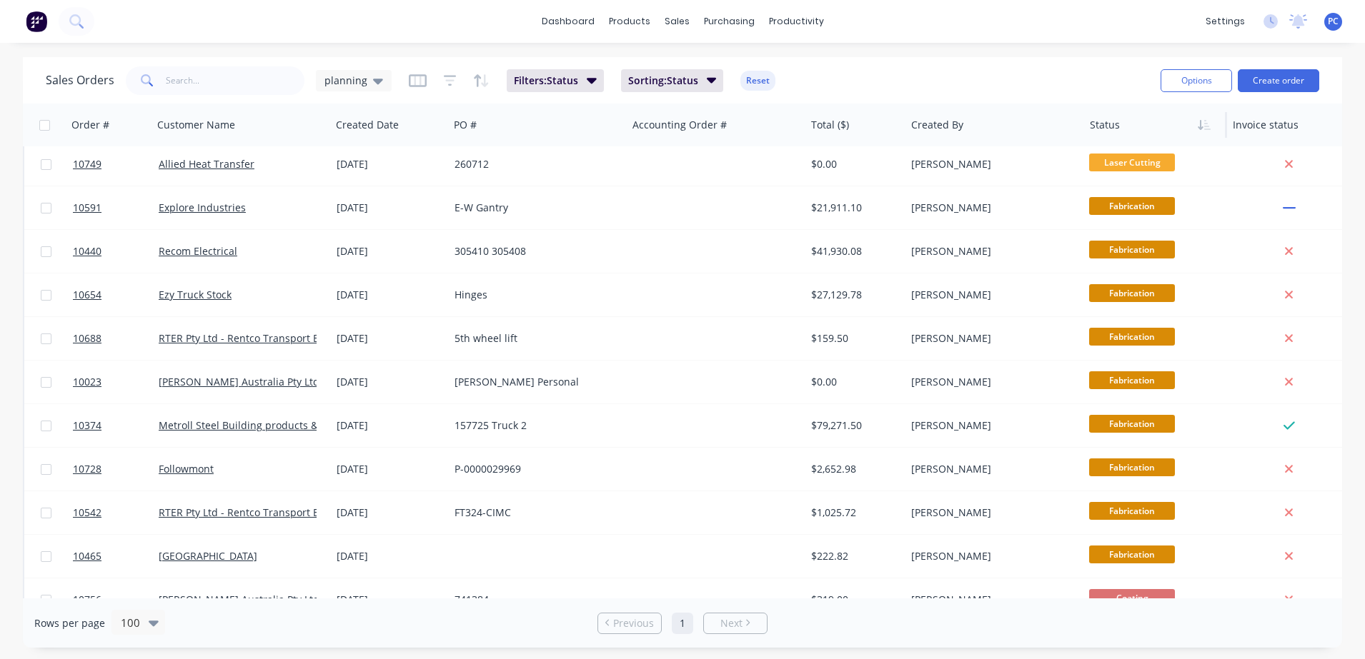
scroll to position [358, 0]
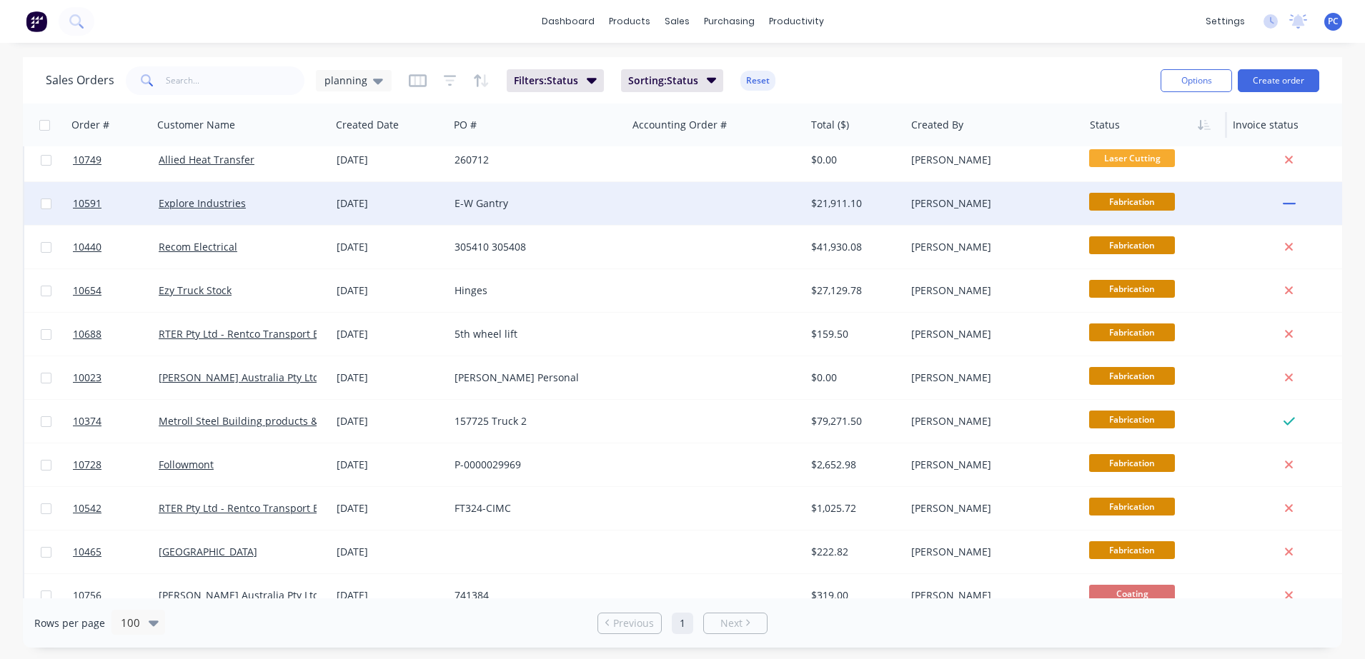
click at [1131, 206] on span "Fabrication" at bounding box center [1132, 202] width 86 height 18
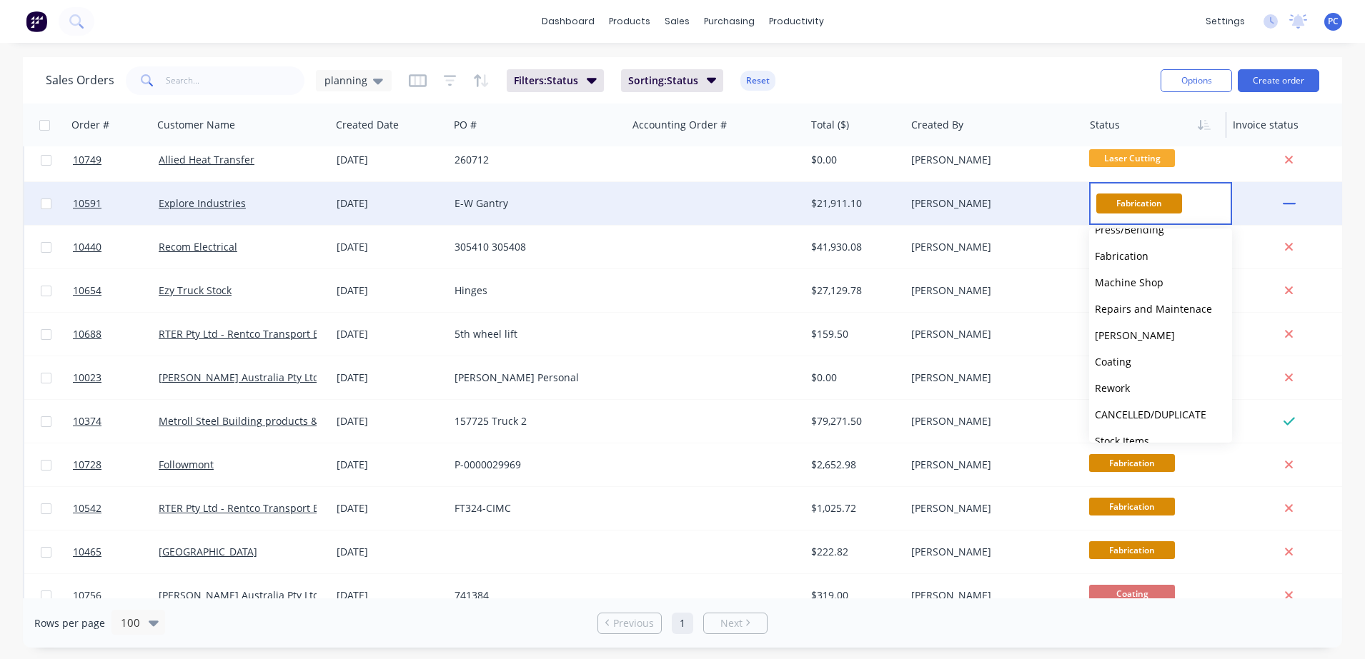
scroll to position [214, 0]
click at [1122, 346] on span "Coating" at bounding box center [1113, 351] width 36 height 14
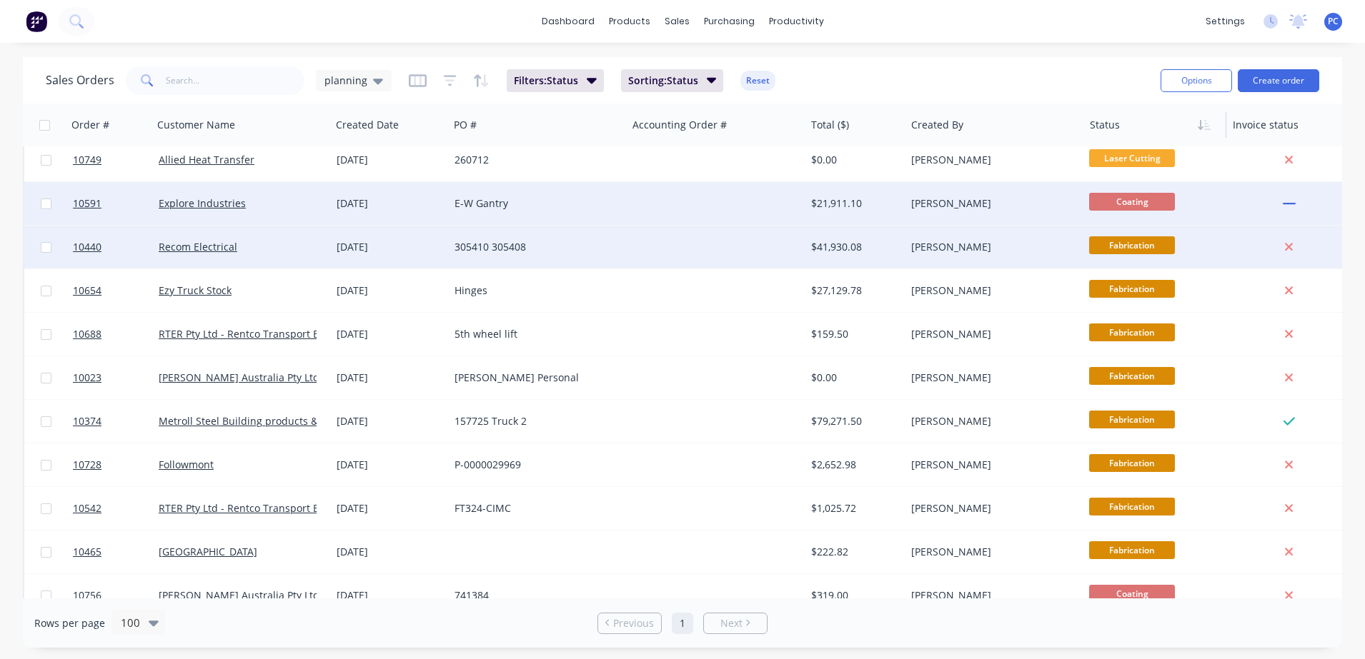
click at [1052, 262] on div "[PERSON_NAME]" at bounding box center [994, 247] width 178 height 43
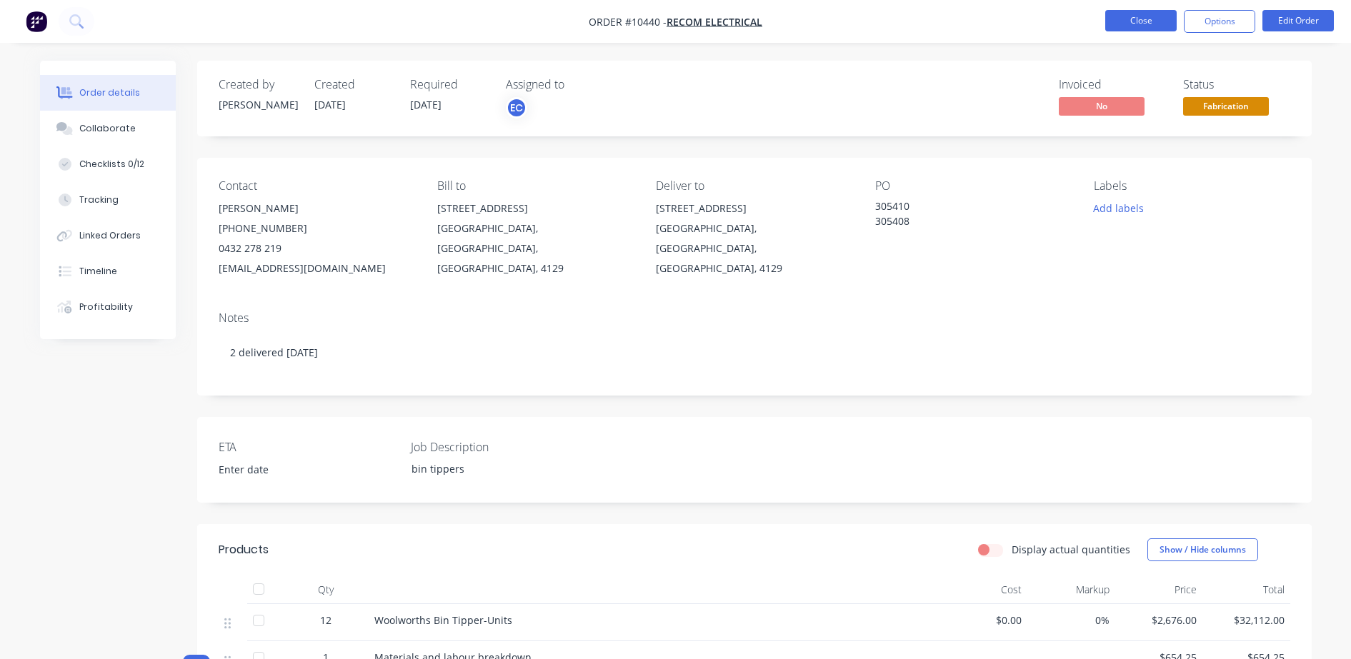
click at [1146, 21] on button "Close" at bounding box center [1140, 20] width 71 height 21
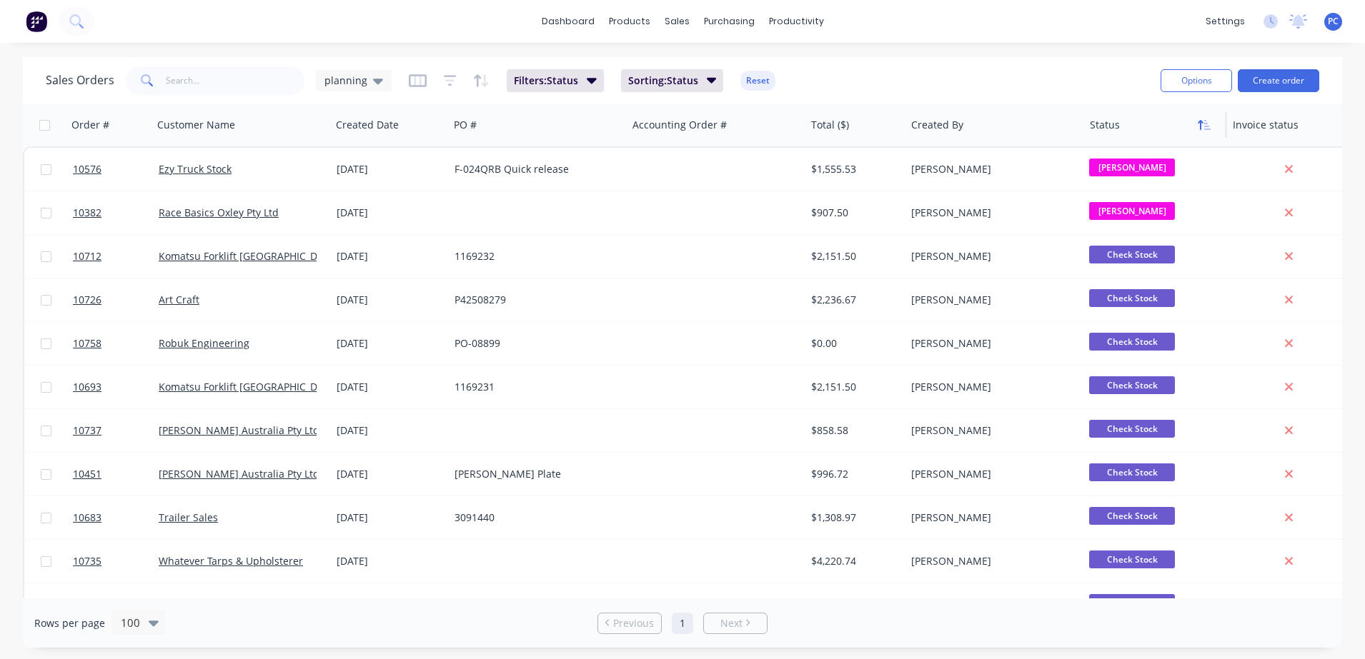
click at [1207, 129] on icon "button" at bounding box center [1207, 125] width 6 height 10
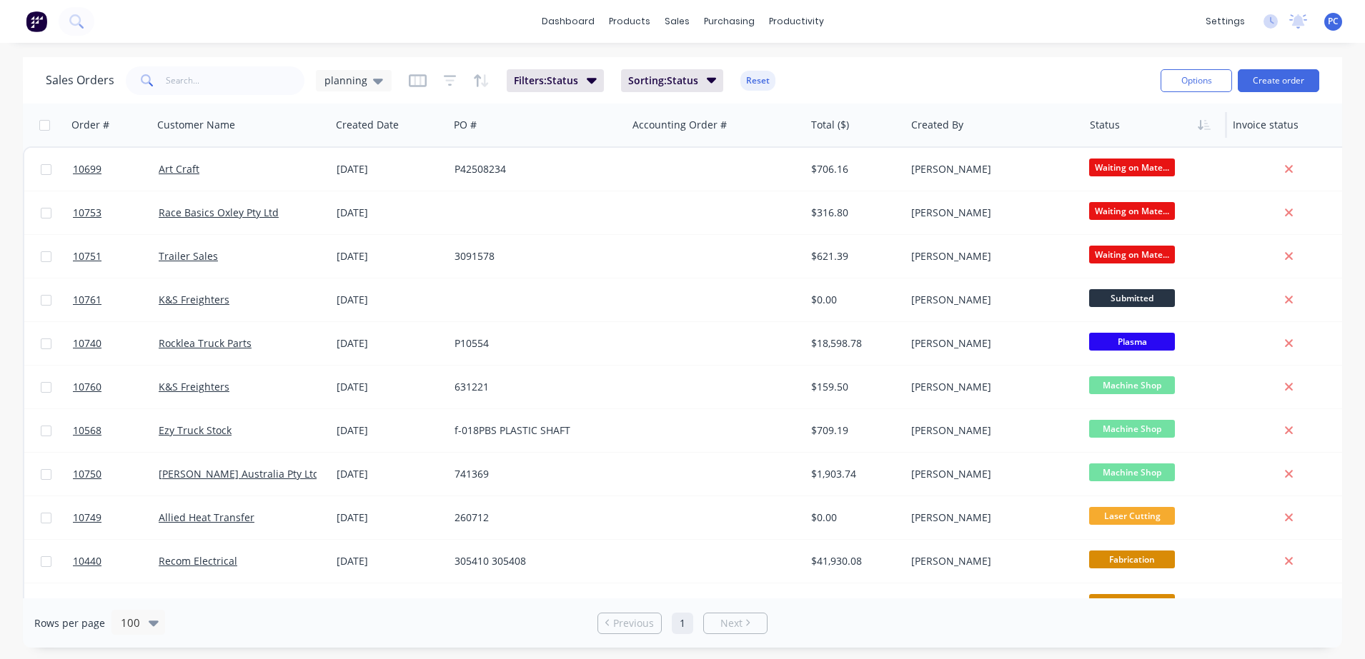
click at [273, 36] on div "dashboard products sales purchasing productivity dashboard products Product Cat…" at bounding box center [682, 21] width 1365 height 43
